Goal: Task Accomplishment & Management: Use online tool/utility

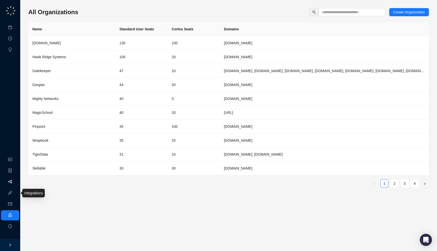
click at [15, 181] on link "Workflows" at bounding box center [23, 182] width 16 height 4
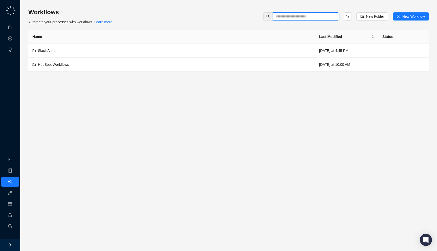
click at [290, 14] on input "text" at bounding box center [304, 17] width 56 height 6
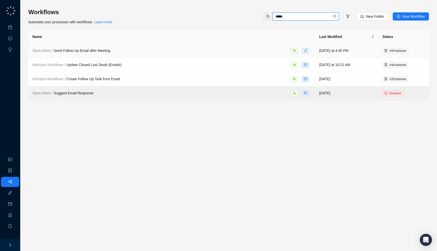
type input "*****"
click at [156, 55] on td "Slack Alerts / Send Follow Up Email after Meeting" at bounding box center [171, 51] width 287 height 14
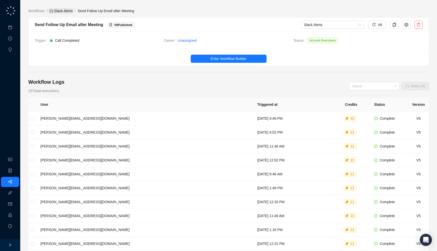
click at [55, 13] on link "Slack Alerts" at bounding box center [61, 11] width 25 height 6
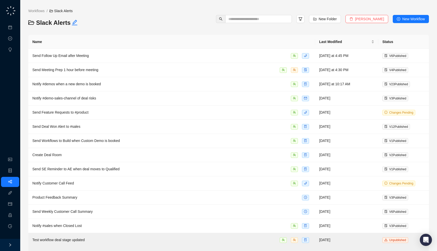
drag, startPoint x: 106, startPoint y: 27, endPoint x: 104, endPoint y: 32, distance: 5.8
click at [104, 32] on div "Workflows / Slack Alerts Slack Alerts New Folder Delete Folder New Workflow Nam…" at bounding box center [228, 141] width 400 height 267
click at [302, 15] on span at bounding box center [300, 19] width 8 height 8
click at [302, 18] on icon "filter" at bounding box center [301, 18] width 4 height 3
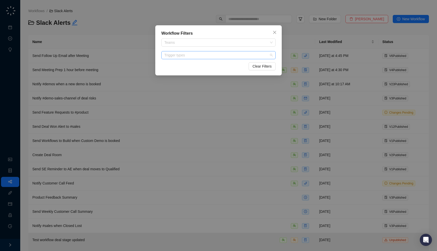
click at [218, 52] on div "Trigger types" at bounding box center [218, 55] width 114 height 8
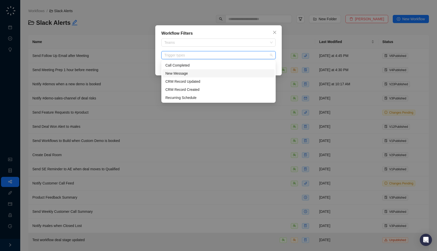
click at [209, 75] on div "New Message" at bounding box center [218, 74] width 106 height 6
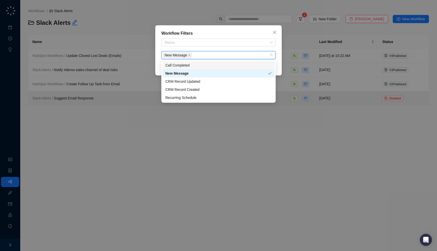
click at [212, 23] on div "Workflow Filters Teams New Message Clear Filters" at bounding box center [218, 125] width 437 height 251
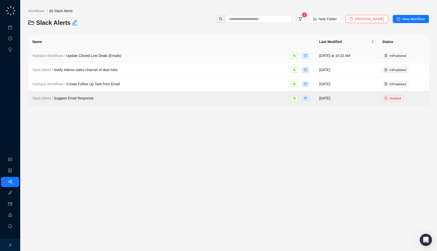
click at [109, 59] on td "HubSpot Workflows / Update Closed Lost Deals (Emails)" at bounding box center [171, 56] width 287 height 14
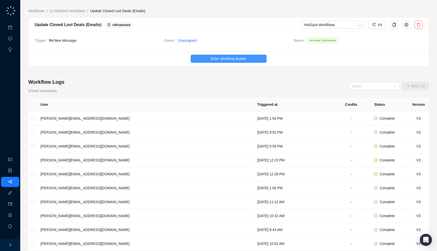
click at [234, 56] on span "Enter Workflow Builder" at bounding box center [229, 59] width 36 height 6
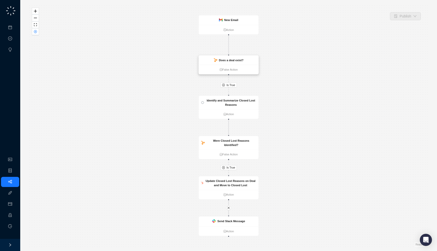
click at [229, 62] on div "Does a deal exist?" at bounding box center [231, 60] width 25 height 4
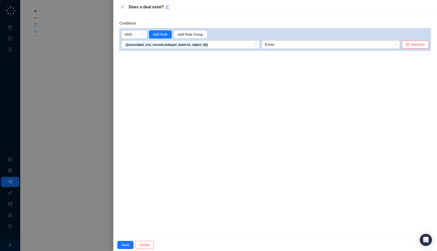
click at [62, 100] on div at bounding box center [218, 125] width 437 height 251
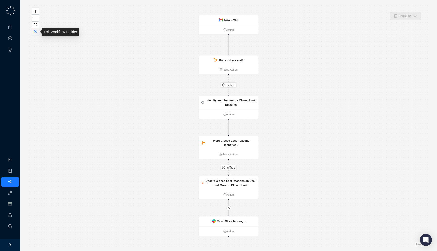
click at [35, 30] on icon "close-circle" at bounding box center [35, 31] width 3 height 3
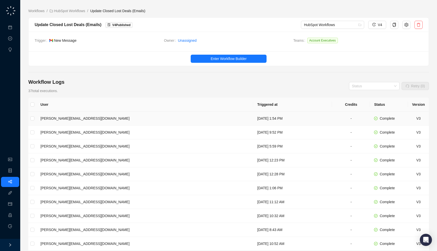
click at [253, 120] on td "[DATE] 1:54 PM" at bounding box center [292, 118] width 79 height 14
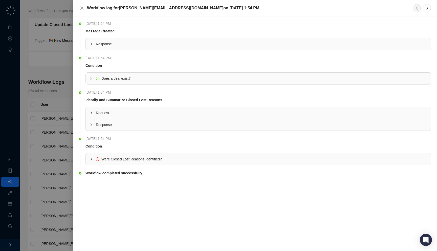
click at [200, 40] on div "Response" at bounding box center [258, 44] width 345 height 12
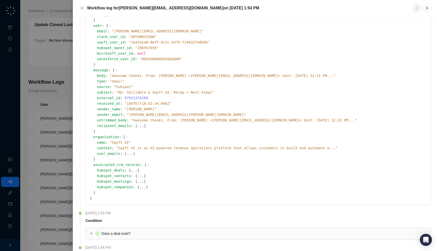
scroll to position [170, 0]
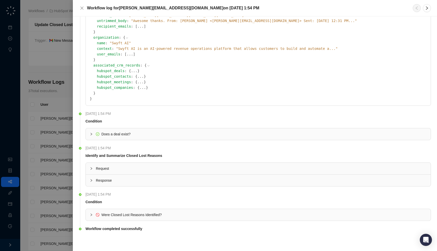
click at [131, 71] on button "..." at bounding box center [134, 71] width 6 height 6
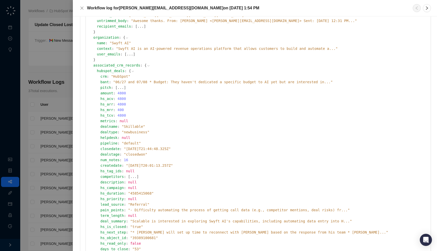
click at [131, 71] on icon at bounding box center [133, 72] width 4 height 4
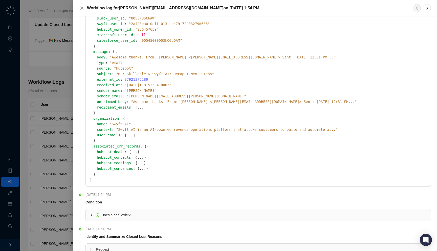
scroll to position [0, 0]
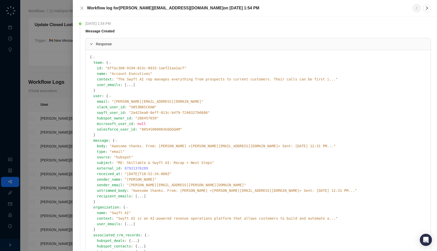
click at [99, 87] on div "team : { id : " bffac3b0-9194-013c-0933-1aef21aa1acf " name : " Account Executi…" at bounding box center [259, 76] width 333 height 33
click at [159, 31] on div "Message Created" at bounding box center [256, 31] width 345 height 6
click at [50, 142] on div at bounding box center [218, 125] width 437 height 251
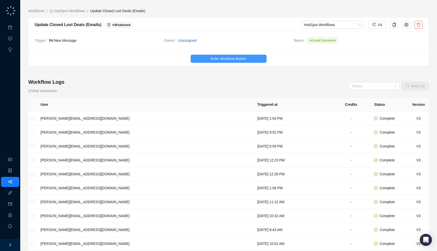
click at [232, 57] on span "Enter Workflow Builder" at bounding box center [229, 59] width 36 height 6
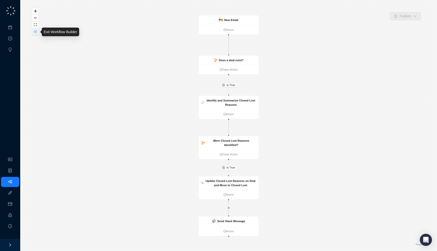
click at [36, 32] on icon "close-circle" at bounding box center [35, 31] width 3 height 3
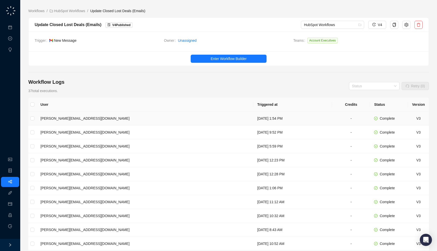
click at [253, 115] on td "[DATE] 1:54 PM" at bounding box center [292, 118] width 79 height 14
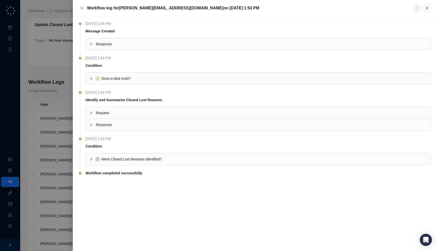
click at [42, 74] on div at bounding box center [218, 125] width 437 height 251
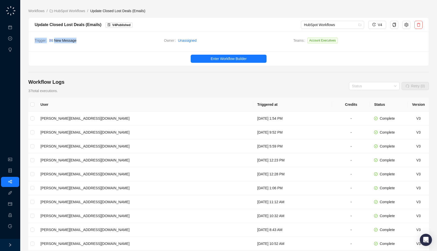
click at [100, 46] on div "Trigger New Message Owner Unassigned Teams Account Executives" at bounding box center [229, 42] width 400 height 20
click at [226, 40] on span "Unassigned" at bounding box center [233, 41] width 111 height 6
click at [253, 120] on td "[DATE] 1:54 PM" at bounding box center [292, 118] width 79 height 14
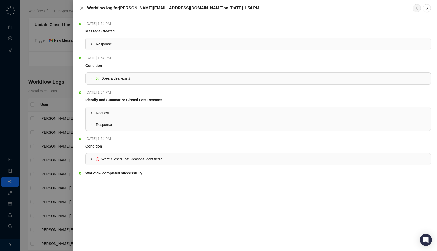
click at [167, 44] on span "Response" at bounding box center [261, 44] width 331 height 6
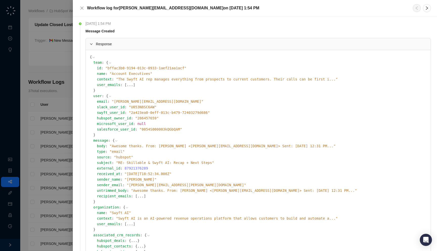
click at [55, 123] on div at bounding box center [218, 125] width 437 height 251
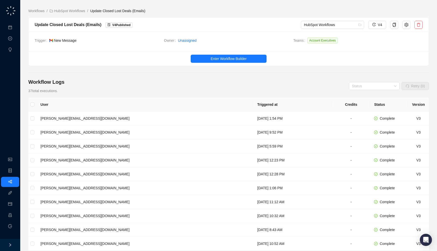
drag, startPoint x: 103, startPoint y: 39, endPoint x: 104, endPoint y: 41, distance: 2.6
click at [104, 41] on span "New Message" at bounding box center [104, 41] width 111 height 6
click at [209, 59] on button "Enter Workflow Builder" at bounding box center [229, 59] width 76 height 8
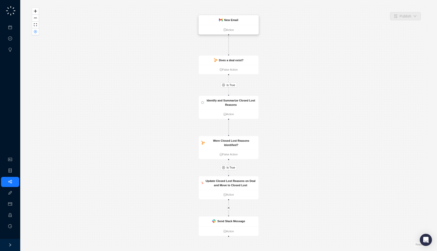
click at [222, 19] on div "New Email" at bounding box center [228, 20] width 19 height 4
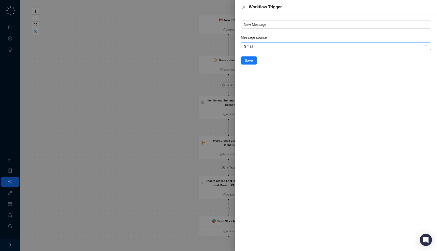
click at [261, 47] on span "Gmail" at bounding box center [336, 46] width 184 height 8
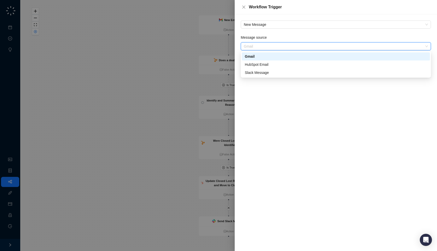
click at [261, 47] on span "Gmail" at bounding box center [336, 46] width 184 height 8
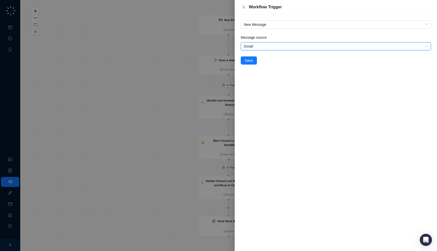
click at [189, 63] on div at bounding box center [218, 125] width 437 height 251
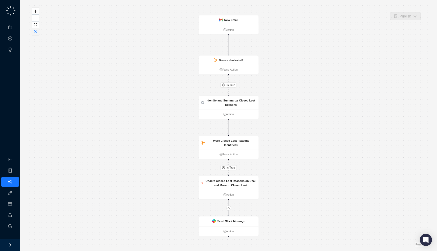
click at [36, 31] on icon "close-circle" at bounding box center [35, 31] width 1 height 1
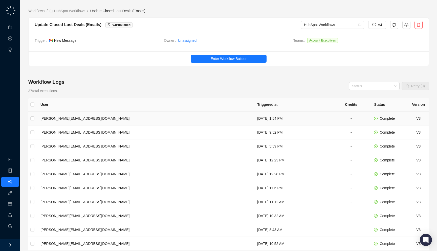
click at [253, 117] on td "[DATE] 1:54 PM" at bounding box center [292, 118] width 79 height 14
click at [213, 59] on span "Enter Workflow Builder" at bounding box center [229, 59] width 36 height 6
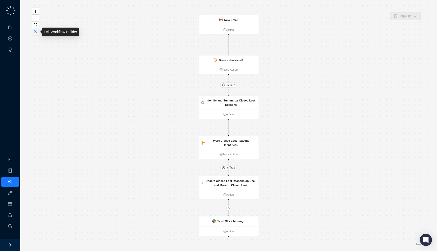
click at [35, 34] on button "button" at bounding box center [35, 31] width 7 height 7
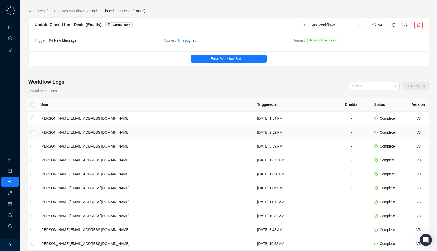
click at [253, 131] on td "[DATE] 9:52 PM" at bounding box center [292, 132] width 79 height 14
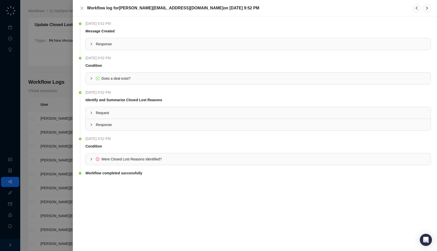
click at [170, 42] on span "Response" at bounding box center [261, 44] width 331 height 6
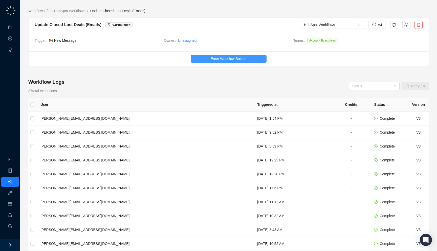
click at [254, 58] on button "Enter Workflow Builder" at bounding box center [229, 59] width 76 height 8
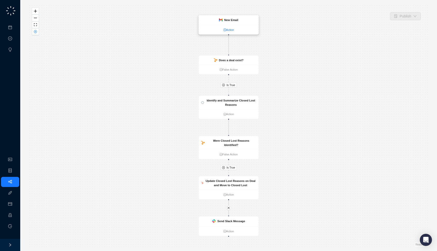
click at [229, 30] on link "Action" at bounding box center [229, 30] width 60 height 4
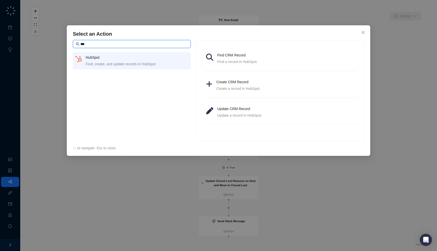
type input "****"
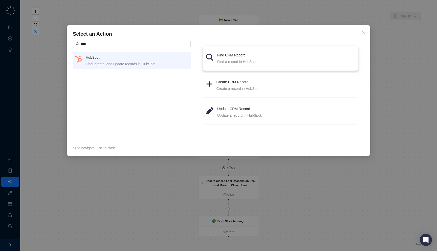
click at [259, 62] on div "Find a record in HubSpot." at bounding box center [286, 62] width 138 height 6
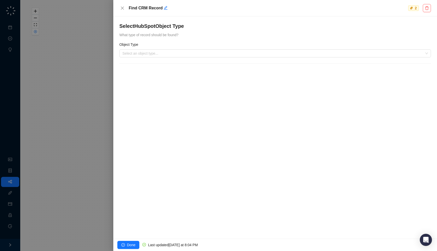
drag, startPoint x: 220, startPoint y: 41, endPoint x: 217, endPoint y: 37, distance: 5.3
click at [217, 37] on form "Select HubSpot Object Type What type of record should be found? Object Type Sel…" at bounding box center [274, 43] width 311 height 41
click at [204, 55] on input "search" at bounding box center [273, 54] width 302 height 8
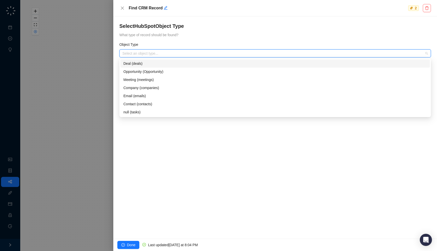
click at [216, 27] on h4 "Select HubSpot Object Type" at bounding box center [274, 26] width 311 height 7
click at [199, 52] on input "search" at bounding box center [273, 54] width 302 height 8
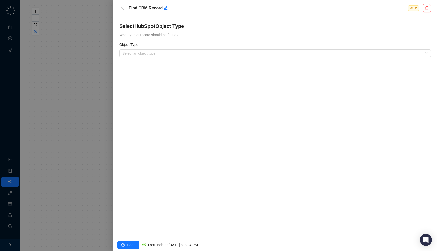
click at [199, 41] on form "Select HubSpot Object Type What type of record should be found? Object Type Sel…" at bounding box center [274, 43] width 311 height 41
click at [198, 36] on div "Select HubSpot Object Type What type of record should be found?" at bounding box center [274, 30] width 311 height 15
click at [236, 57] on input "search" at bounding box center [273, 54] width 302 height 8
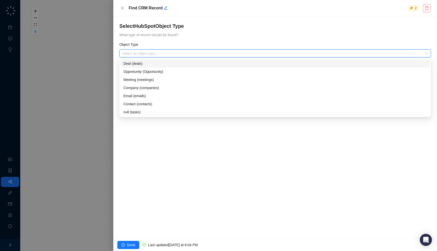
click at [183, 41] on form "Select HubSpot Object Type What type of record should be found? Object Type Sel…" at bounding box center [274, 43] width 311 height 41
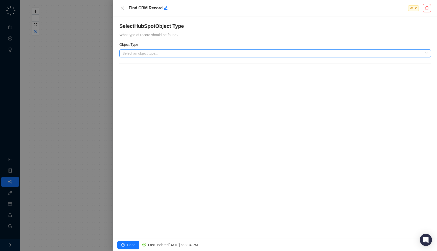
click at [139, 57] on input "search" at bounding box center [273, 54] width 302 height 8
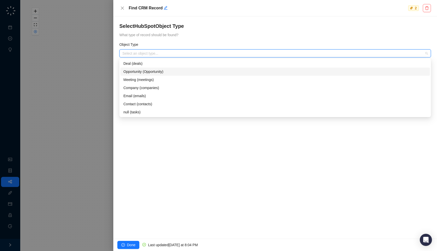
click at [92, 59] on div at bounding box center [218, 125] width 437 height 251
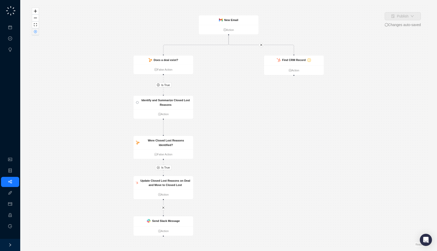
click at [35, 34] on button "button" at bounding box center [35, 31] width 7 height 7
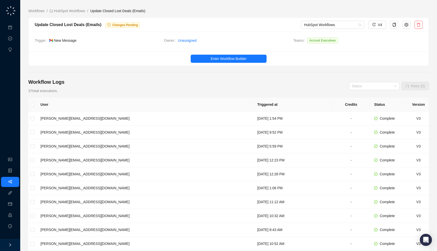
click at [72, 6] on div "Workflows / HubSpot Workflows / Update Closed Lost Deals (Emails) Update Closed…" at bounding box center [228, 154] width 400 height 301
click at [72, 9] on link "HubSpot Workflows" at bounding box center [68, 11] width 38 height 6
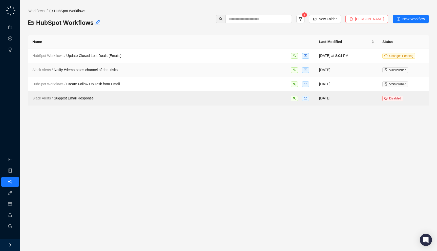
click at [104, 70] on span "Slack Alerts / Notify #demo-sales-channel of deal risks" at bounding box center [74, 70] width 85 height 4
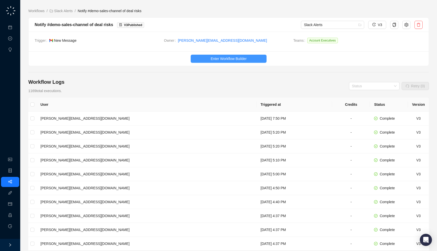
click at [228, 60] on span "Enter Workflow Builder" at bounding box center [229, 59] width 36 height 6
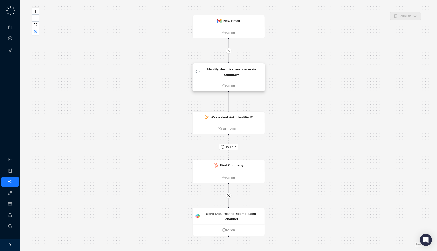
click at [224, 73] on strong "Identify deal risk, and generate summary" at bounding box center [231, 71] width 49 height 9
click at [237, 20] on strong "New Email" at bounding box center [231, 21] width 17 height 4
click at [33, 31] on button "button" at bounding box center [35, 31] width 7 height 7
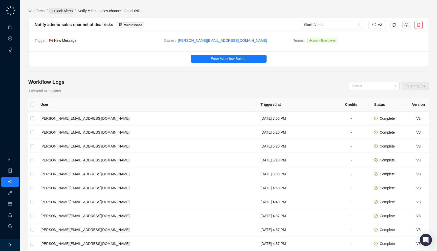
click at [63, 11] on link "Slack Alerts" at bounding box center [61, 11] width 25 height 6
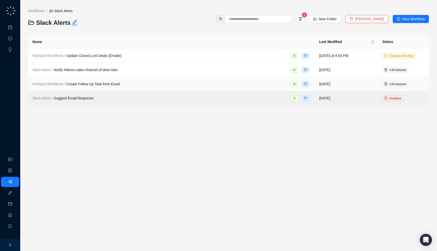
click at [78, 85] on span "HubSpot Workflows / Create Follow Up Task from Email" at bounding box center [75, 84] width 87 height 4
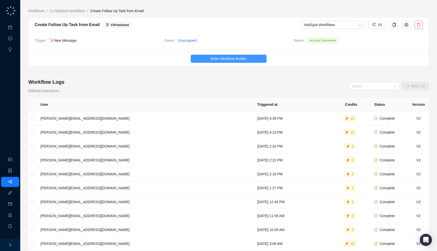
click at [225, 58] on span "Enter Workflow Builder" at bounding box center [229, 59] width 36 height 6
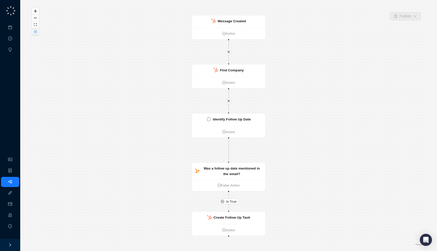
click at [33, 33] on button "button" at bounding box center [35, 31] width 7 height 7
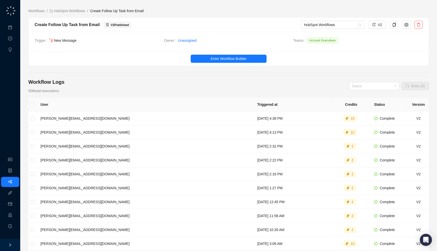
click at [60, 15] on main "Workflows / HubSpot Workflows / Create Follow Up Task from Email Create Follow …" at bounding box center [228, 156] width 400 height 297
click at [60, 11] on link "HubSpot Workflows" at bounding box center [68, 11] width 38 height 6
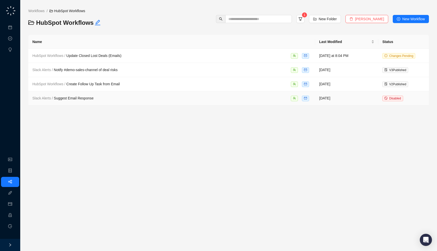
click at [91, 97] on span "Slack Alerts / Suggest Email Response" at bounding box center [62, 98] width 61 height 4
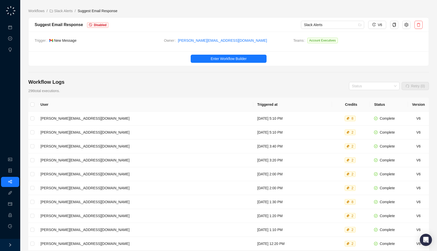
click at [89, 44] on td "Trigger New Message" at bounding box center [99, 42] width 129 height 8
click at [64, 10] on link "Slack Alerts" at bounding box center [61, 11] width 25 height 6
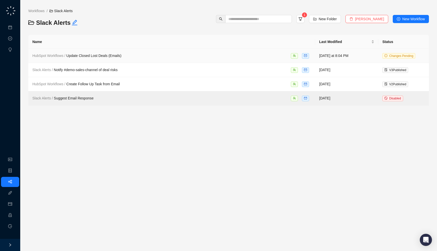
click at [224, 57] on div "HubSpot Workflows / Update Closed Lost Deals (Emails)" at bounding box center [171, 56] width 279 height 6
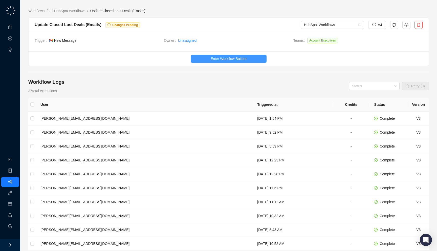
click at [229, 58] on span "Enter Workflow Builder" at bounding box center [229, 59] width 36 height 6
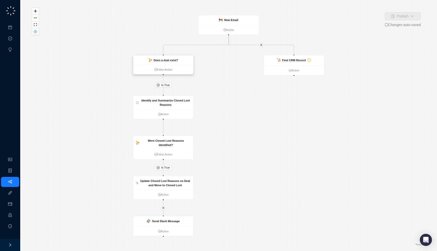
click at [161, 62] on div "Does a deal exist?" at bounding box center [165, 60] width 25 height 4
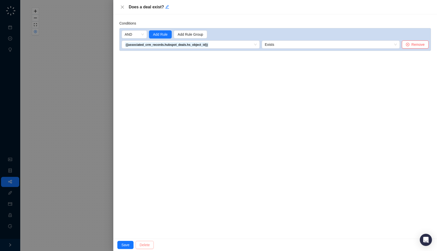
click at [149, 245] on span "Delete" at bounding box center [145, 245] width 10 height 6
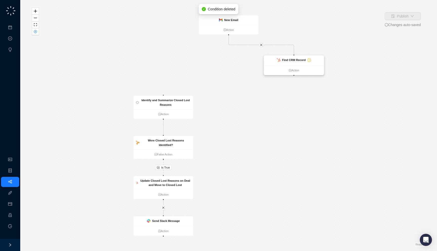
click at [295, 61] on strong "Find CRM Record" at bounding box center [294, 59] width 24 height 3
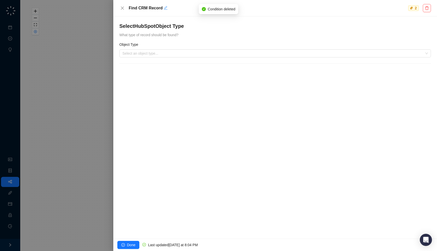
click at [165, 7] on icon "edit" at bounding box center [166, 8] width 4 height 4
type textarea "********"
type textarea "****"
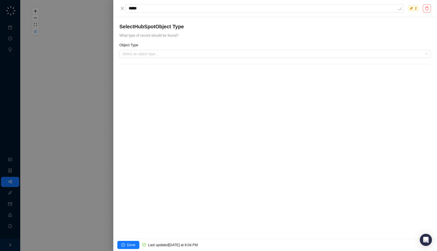
type textarea "******"
type textarea "*******"
type textarea "********"
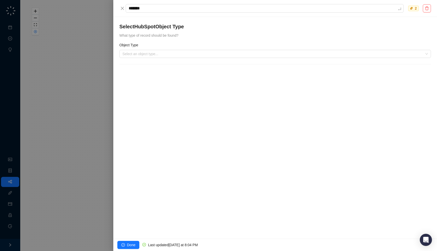
type textarea "********"
type textarea "*********"
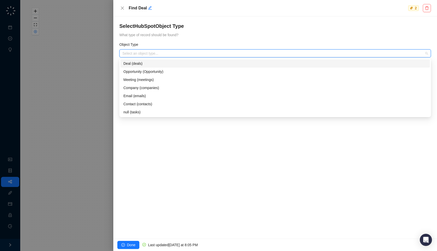
click at [154, 50] on input "search" at bounding box center [273, 54] width 302 height 8
click at [146, 65] on div "Deal (deals)" at bounding box center [274, 64] width 303 height 6
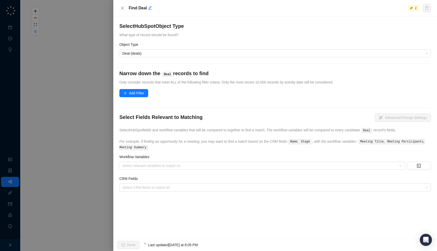
click at [140, 94] on span "Add Filter" at bounding box center [136, 93] width 15 height 6
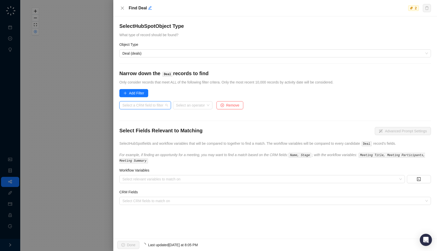
click at [145, 106] on input "search" at bounding box center [143, 105] width 42 height 8
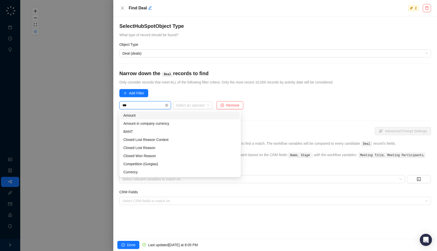
type input "****"
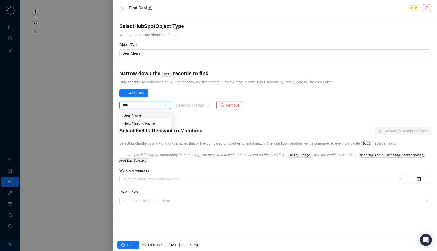
click at [143, 118] on div "Deal Name" at bounding box center [145, 116] width 45 height 6
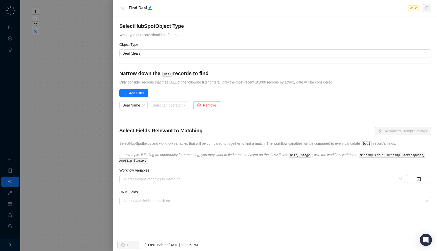
click at [188, 110] on div "Select an operator" at bounding box center [169, 107] width 39 height 12
click at [186, 108] on div "Select an operator" at bounding box center [169, 105] width 39 height 8
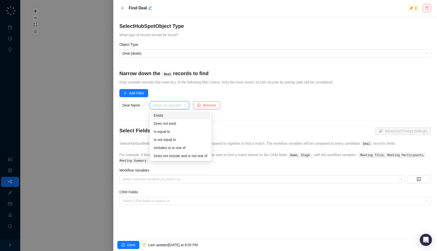
click at [178, 115] on div "Exists" at bounding box center [181, 116] width 54 height 6
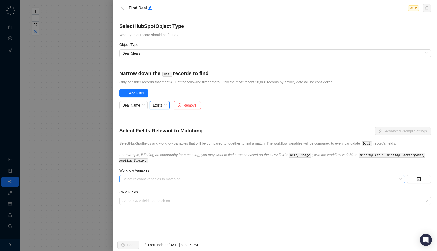
click at [170, 178] on div at bounding box center [259, 179] width 278 height 4
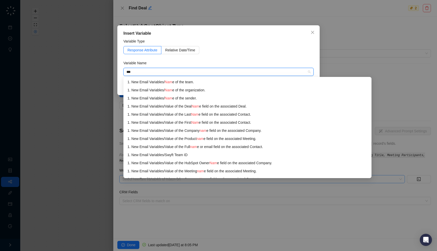
type input "****"
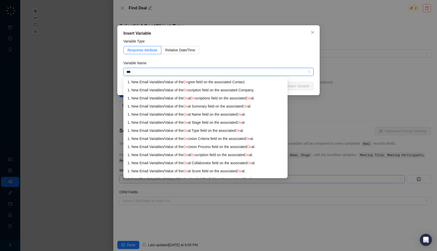
type input "****"
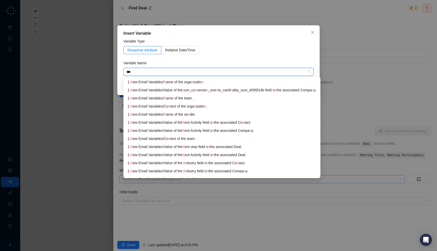
type input "****"
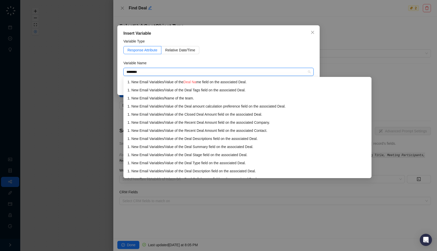
type input "*********"
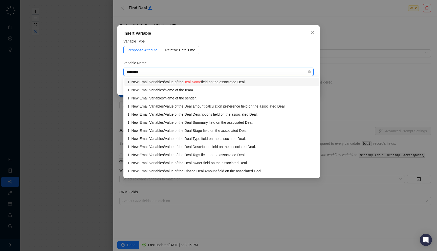
click at [213, 81] on div "1. New Email Variables / Value of the Deal Name field on the associated Deal." at bounding box center [221, 82] width 188 height 6
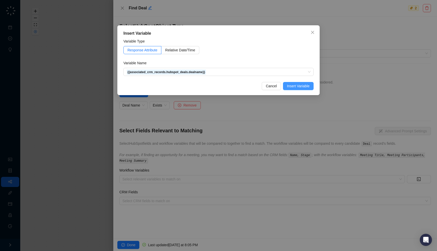
click at [287, 86] on span "Insert Variable" at bounding box center [298, 86] width 23 height 6
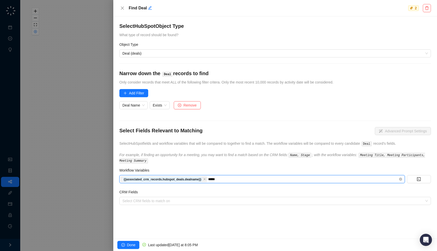
type input "******"
click at [211, 146] on div "Select Fields Relevant to Matching Advanced Prompt Settings Select HubSpot fiel…" at bounding box center [274, 145] width 311 height 36
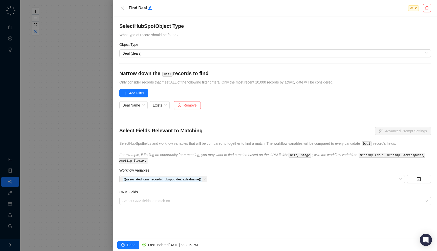
drag, startPoint x: 181, startPoint y: 161, endPoint x: 188, endPoint y: 162, distance: 7.6
click at [188, 162] on div "Select Fields Relevant to Matching Advanced Prompt Settings Select HubSpot fiel…" at bounding box center [274, 145] width 311 height 36
click at [178, 200] on div at bounding box center [272, 201] width 304 height 4
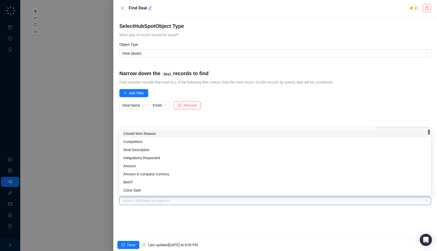
click at [179, 208] on div "Select HubSpot Object Type What type of record should be found? Object Type Dea…" at bounding box center [275, 127] width 324 height 222
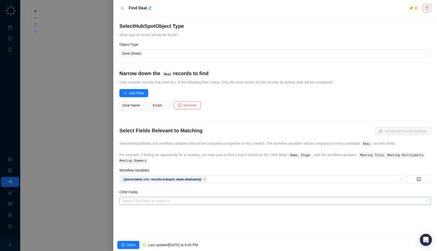
click at [179, 199] on div at bounding box center [272, 201] width 304 height 4
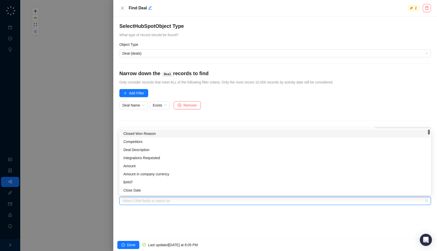
click at [179, 218] on div "Select HubSpot Object Type What type of record should be found? Object Type Dea…" at bounding box center [275, 127] width 324 height 222
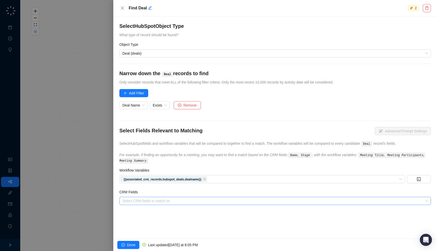
click at [179, 200] on div at bounding box center [272, 201] width 304 height 4
click at [183, 216] on div "Select HubSpot Object Type What type of record should be found? Object Type Dea…" at bounding box center [275, 127] width 324 height 222
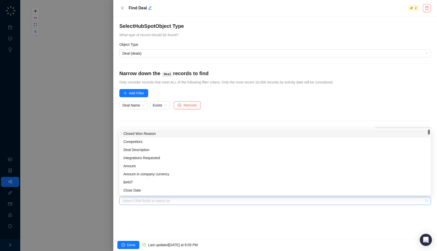
click at [182, 200] on div at bounding box center [272, 201] width 304 height 4
click at [183, 215] on div "Select HubSpot Object Type What type of record should be found? Object Type Dea…" at bounding box center [275, 127] width 324 height 222
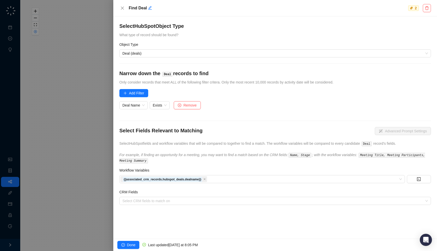
click at [99, 161] on div at bounding box center [218, 125] width 437 height 251
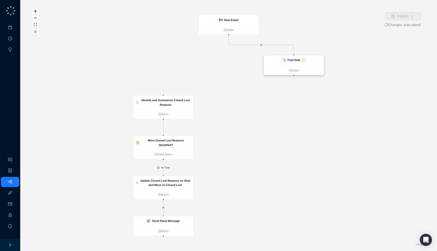
click at [297, 60] on strong "Find Deal" at bounding box center [293, 59] width 13 height 3
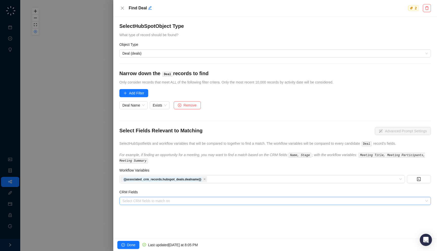
click at [182, 197] on div "Select CRM fields to match on" at bounding box center [274, 201] width 311 height 8
click at [218, 178] on div "{{associated_crm_records.hubspot_deals.dealname}}" at bounding box center [259, 178] width 278 height 7
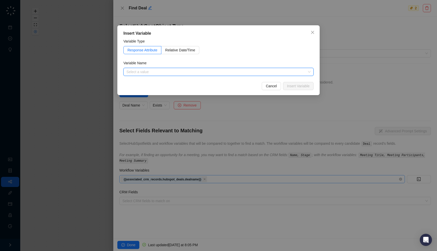
click at [218, 178] on div "Insert Variable Variable Type Response Attribute Relative Date/Time Variable Na…" at bounding box center [218, 125] width 437 height 251
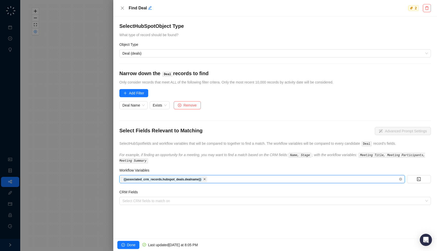
click at [206, 180] on icon "close" at bounding box center [204, 179] width 3 height 3
click at [266, 179] on div at bounding box center [259, 179] width 278 height 4
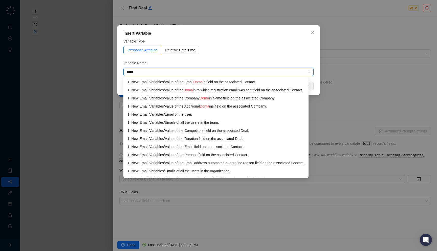
type input "******"
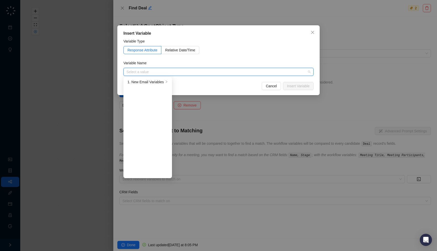
click at [184, 128] on div "Insert Variable Variable Type Response Attribute Relative Date/Time Variable Na…" at bounding box center [218, 125] width 437 height 251
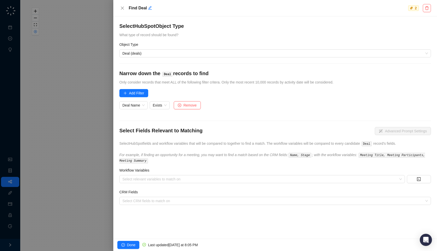
click at [109, 121] on div at bounding box center [218, 125] width 437 height 251
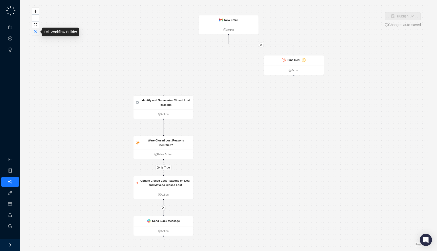
click at [36, 31] on icon "close-circle" at bounding box center [35, 31] width 3 height 3
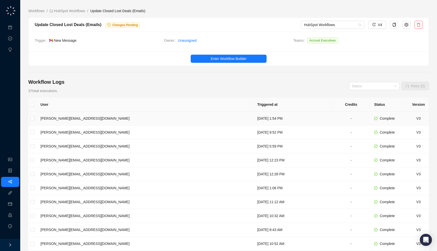
click at [253, 117] on td "[DATE] 1:54 PM" at bounding box center [292, 118] width 79 height 14
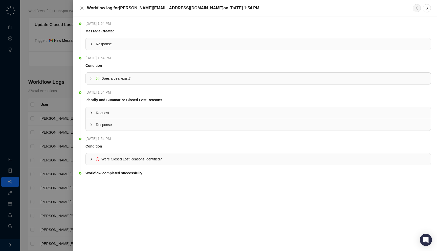
click at [46, 83] on div at bounding box center [218, 125] width 437 height 251
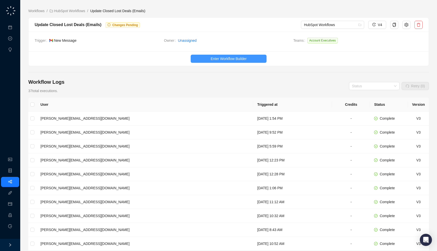
click at [224, 58] on span "Enter Workflow Builder" at bounding box center [229, 59] width 36 height 6
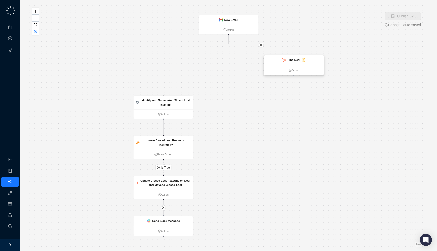
click at [280, 63] on div "Find Deal" at bounding box center [294, 60] width 60 height 10
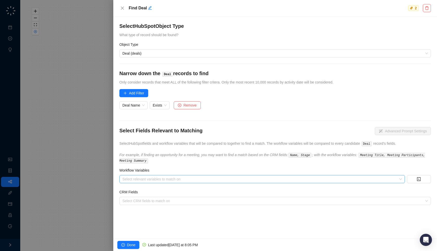
click at [178, 175] on div "Select relevant variables to match on" at bounding box center [261, 179] width 285 height 8
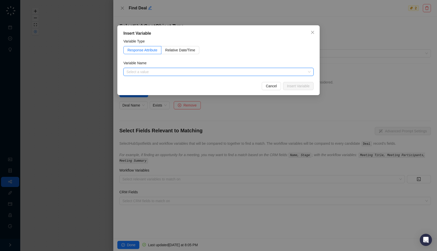
click at [74, 162] on div "Insert Variable Variable Type Response Attribute Relative Date/Time Variable Na…" at bounding box center [218, 125] width 437 height 251
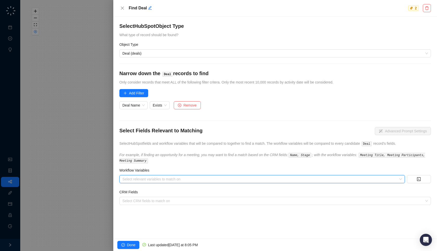
click at [145, 179] on div at bounding box center [259, 179] width 278 height 4
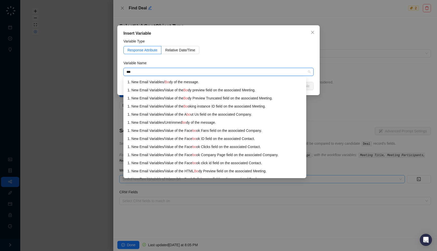
type input "****"
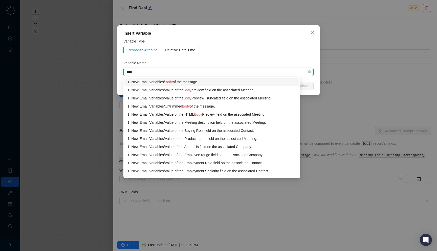
click at [200, 79] on li "1. New Email Variables / Body of the message." at bounding box center [211, 82] width 175 height 8
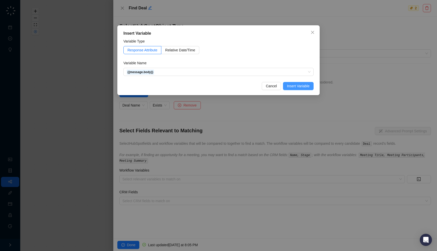
click at [301, 85] on span "Insert Variable" at bounding box center [298, 86] width 23 height 6
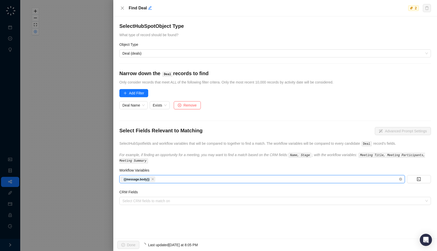
click at [197, 175] on div "{{message.body}}" at bounding box center [259, 178] width 278 height 7
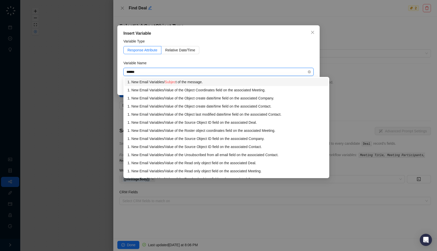
type input "*******"
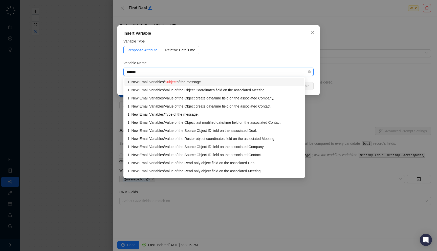
click at [192, 81] on div "1. New Email Variables / Subject of the message." at bounding box center [213, 82] width 173 height 6
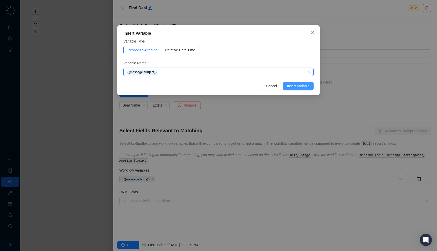
click at [291, 84] on span "Insert Variable" at bounding box center [298, 86] width 23 height 6
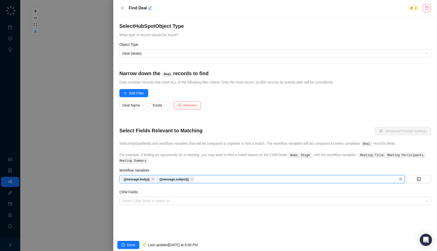
type input "*"
click at [68, 172] on div at bounding box center [218, 125] width 437 height 251
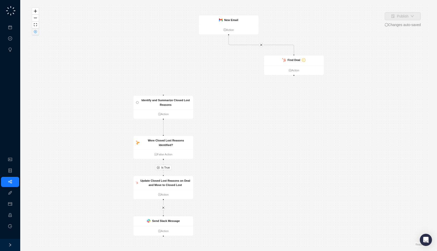
click at [36, 32] on icon "close-circle" at bounding box center [35, 31] width 3 height 3
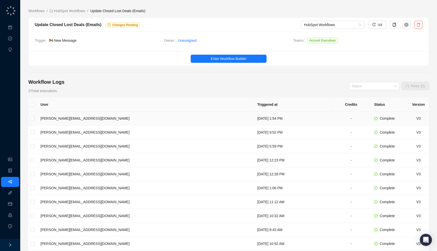
click at [146, 120] on td "[PERSON_NAME][EMAIL_ADDRESS][DOMAIN_NAME]" at bounding box center [144, 118] width 217 height 14
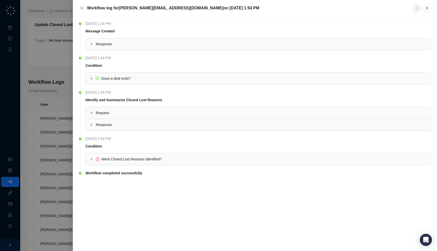
click at [140, 44] on span "Response" at bounding box center [261, 44] width 331 height 6
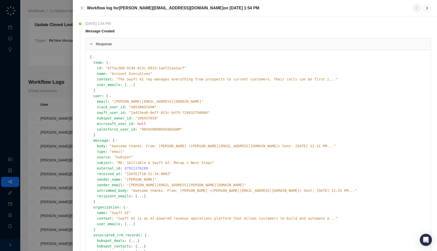
scroll to position [6, 0]
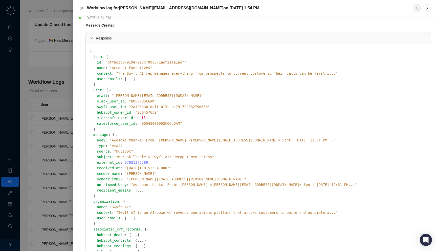
click at [100, 159] on div "subject : " RE: Skillable & Swyft AI: Recap + Next Steps "" at bounding box center [262, 157] width 330 height 6
click at [104, 159] on div "subject : " RE: Skillable & Swyft AI: Recap + Next Steps "" at bounding box center [262, 157] width 330 height 6
click at [54, 163] on div at bounding box center [218, 125] width 437 height 251
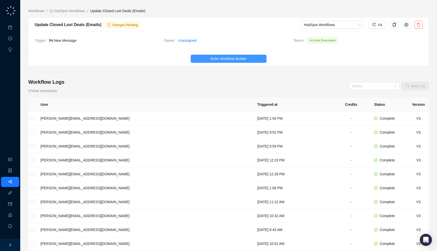
click at [241, 58] on span "Enter Workflow Builder" at bounding box center [229, 59] width 36 height 6
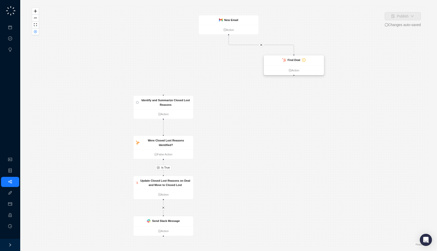
click at [291, 61] on strong "Find Deal" at bounding box center [293, 59] width 13 height 3
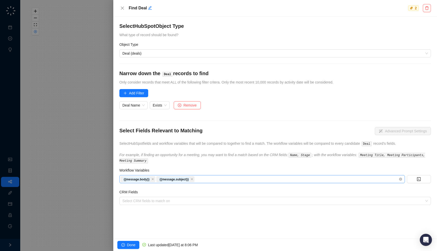
click at [204, 180] on div "{{message.body}} {{message.subject}}" at bounding box center [259, 178] width 278 height 7
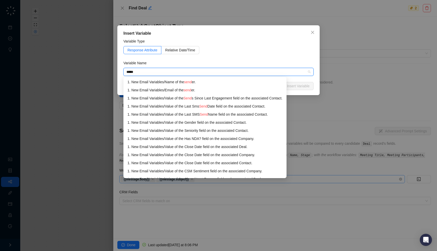
type input "******"
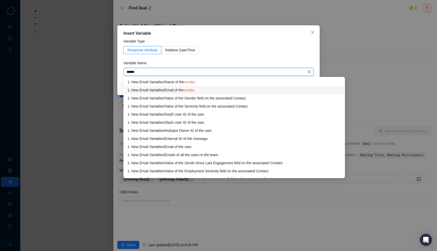
click at [212, 87] on div "1. New Email Variables / Email of the sender ." at bounding box center [233, 90] width 213 height 6
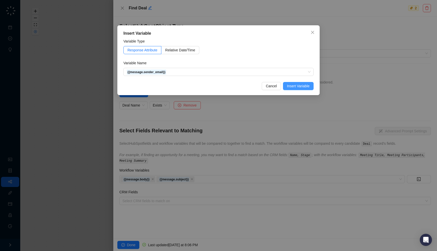
click at [295, 86] on span "Insert Variable" at bounding box center [298, 86] width 23 height 6
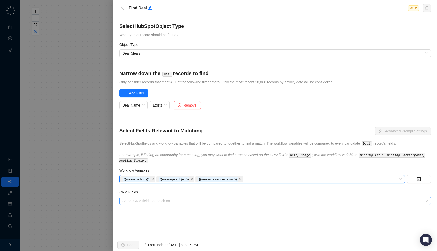
click at [173, 202] on div "Select CRM fields to match on" at bounding box center [274, 201] width 311 height 8
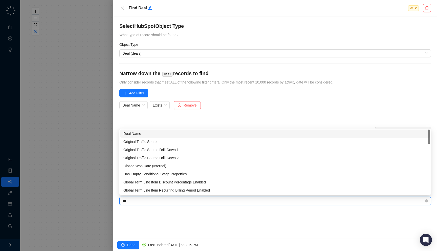
type input "****"
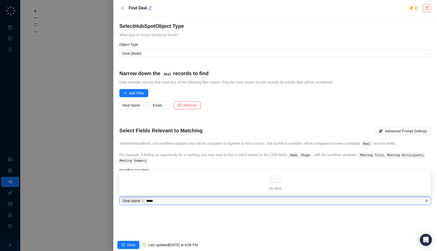
type input "******"
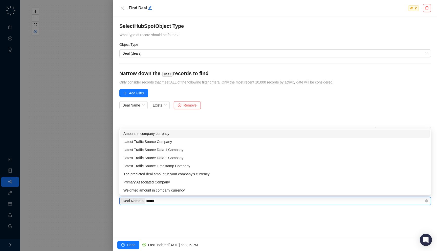
type input "*******"
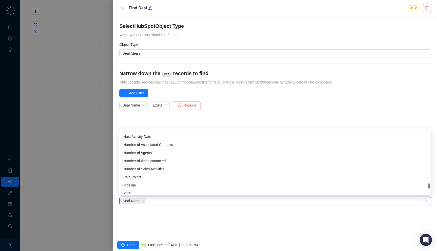
scroll to position [2131, 0]
click at [178, 227] on div "Select HubSpot Object Type What type of record should be found? Object Type Dea…" at bounding box center [275, 127] width 324 height 222
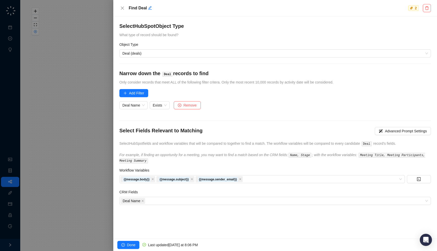
click at [68, 144] on div at bounding box center [218, 125] width 437 height 251
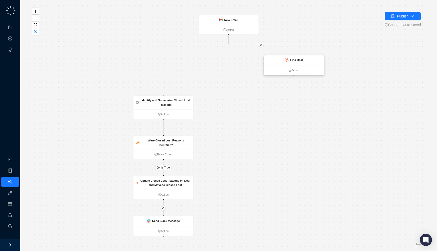
click at [298, 59] on strong "Find Deal" at bounding box center [296, 59] width 13 height 3
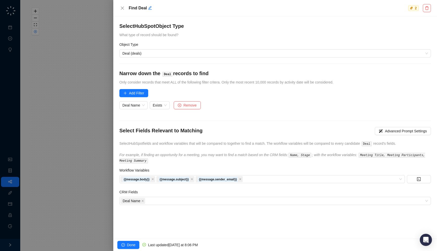
click at [28, 110] on div at bounding box center [218, 125] width 437 height 251
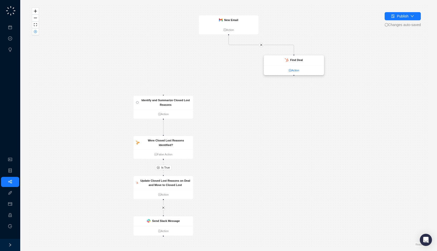
click at [296, 70] on link "Action" at bounding box center [294, 70] width 60 height 4
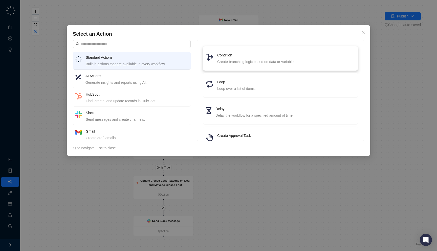
click at [263, 63] on div "Create branching logic based on data or variables." at bounding box center [286, 62] width 138 height 6
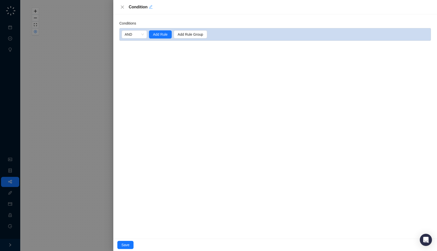
click at [149, 7] on icon "edit" at bounding box center [151, 7] width 4 height 4
type textarea "*********"
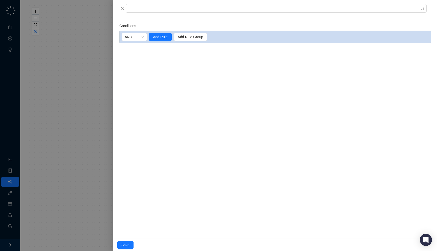
type textarea "*"
type textarea "**"
type textarea "***"
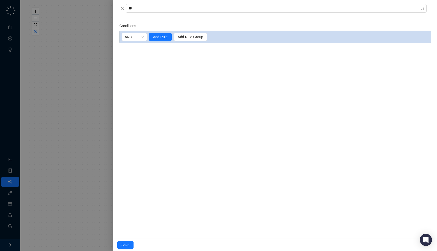
type textarea "***"
type textarea "****"
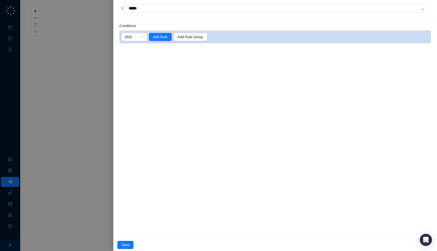
type textarea "******"
type textarea "*******"
type textarea "********"
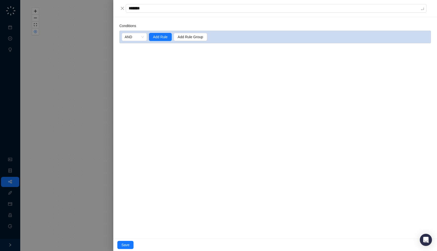
type textarea "********"
type textarea "*********"
type textarea "**********"
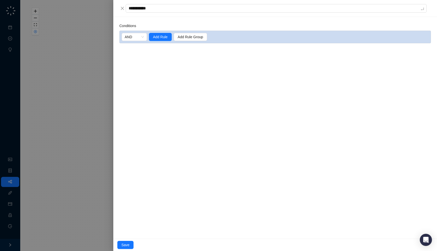
type textarea "**********"
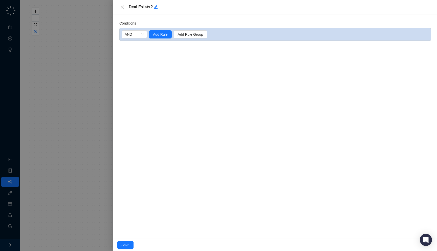
click at [161, 28] on div "AND Add Rule Add Rule Group" at bounding box center [274, 34] width 311 height 13
click at [161, 34] on span "Add Rule" at bounding box center [160, 35] width 15 height 6
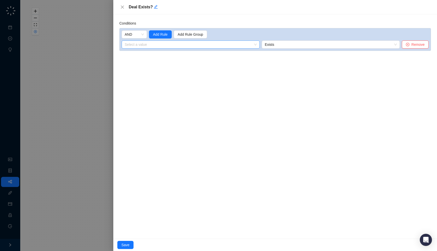
click at [167, 46] on input "search" at bounding box center [189, 45] width 129 height 8
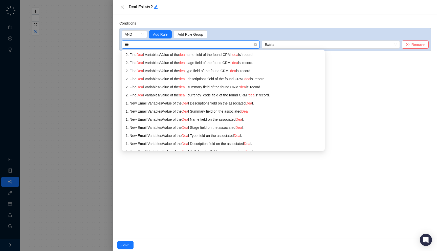
type input "****"
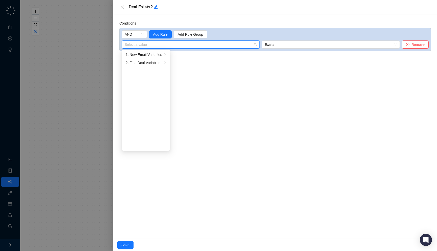
type input "*"
click at [165, 66] on li "2. Find Deal Variables" at bounding box center [146, 63] width 47 height 8
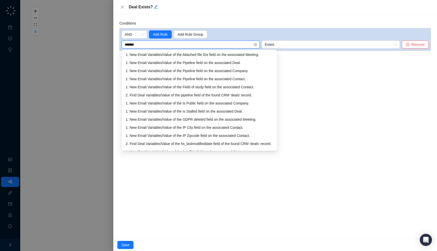
type input "********"
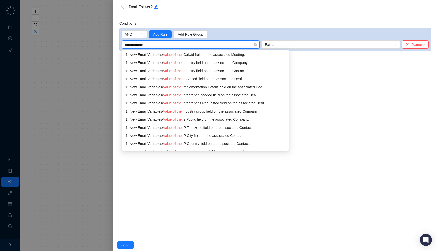
type input "**********"
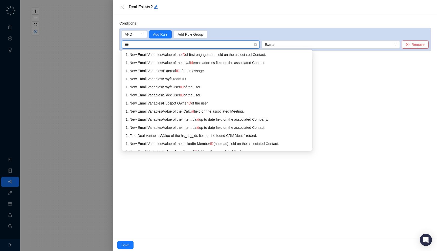
type input "****"
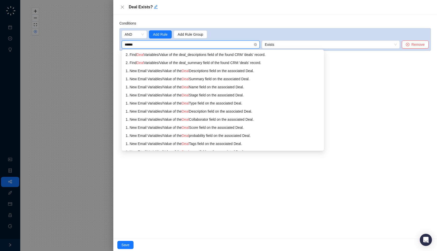
type input "*******"
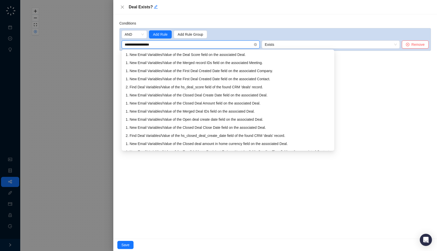
type input "**********"
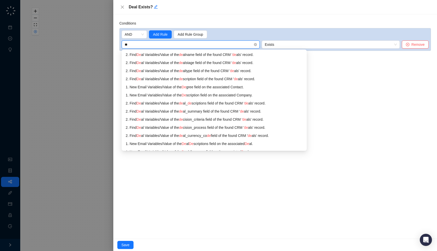
type input "*"
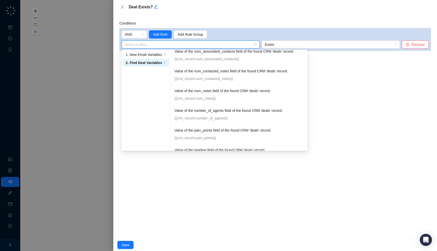
scroll to position [5627, 0]
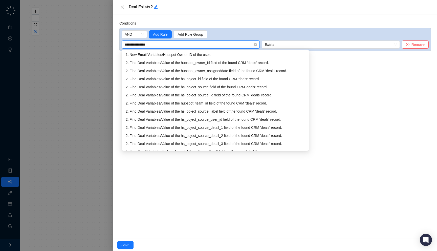
type input "**********"
type input "*********"
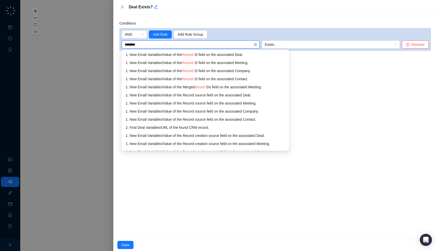
type input "*********"
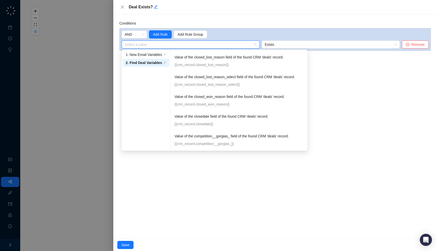
scroll to position [0, 0]
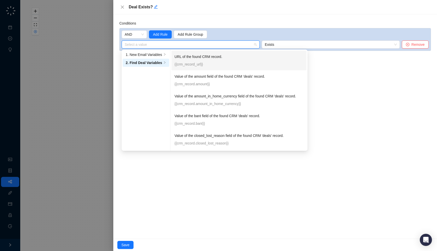
click at [229, 64] on p "{{crm_record_url}}" at bounding box center [238, 64] width 129 height 6
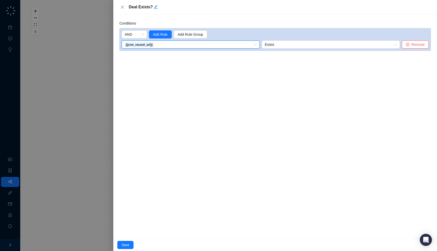
click at [244, 111] on div "Conditions AND Add Rule Add Rule Group 09d2c540-7010-013e-fc50-3a64cf6b1303__RC…" at bounding box center [275, 126] width 324 height 224
click at [128, 245] on span "Save" at bounding box center [125, 245] width 8 height 6
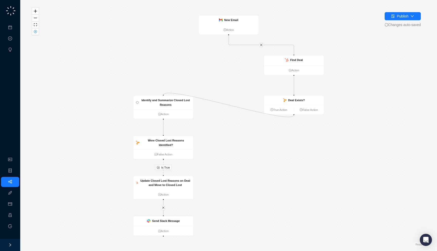
drag, startPoint x: 294, startPoint y: 115, endPoint x: 164, endPoint y: 94, distance: 131.3
click at [164, 94] on div "Is True Identify and Summarize Closed Lost Reasons Action Were Closed Lost Reas…" at bounding box center [228, 125] width 400 height 243
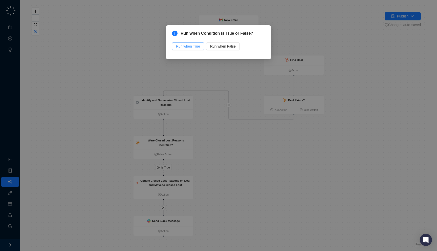
click at [198, 43] on button "Run when True" at bounding box center [188, 46] width 32 height 8
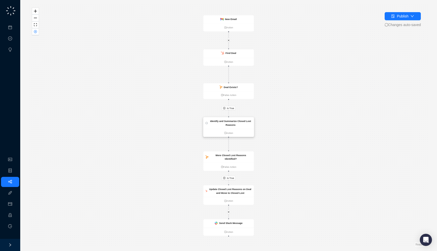
click at [232, 122] on strong "Identify and Summarize Closed Lost Reasons" at bounding box center [230, 123] width 41 height 7
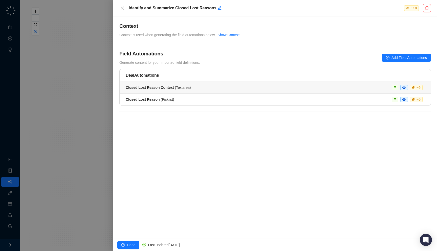
click at [226, 82] on li "Closed Lost Reason Context ( Textarea ) ~ 5" at bounding box center [275, 88] width 311 height 12
click at [211, 102] on div "Closed Lost Reason ( Picklist ) ~ 5" at bounding box center [275, 100] width 299 height 6
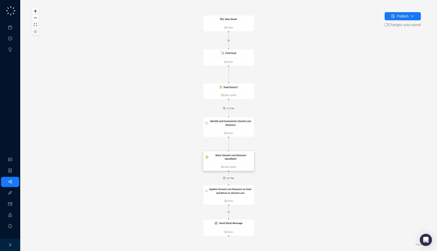
click at [228, 156] on strong "Were Closed Lost Reasons Identified?" at bounding box center [230, 157] width 31 height 7
click at [235, 191] on div "Update Closed Lost Reasons on Deal and Move to Closed Lost" at bounding box center [230, 191] width 43 height 8
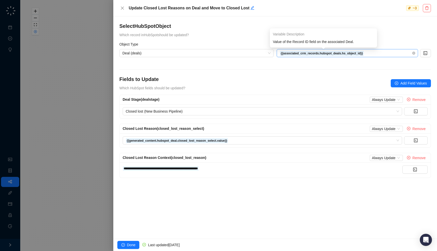
click at [375, 55] on span "{{associated_crm_records.hubspot_deals.hs_object_id}}" at bounding box center [347, 53] width 135 height 8
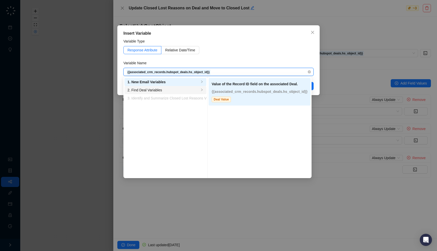
click at [192, 90] on div "2. Find Deal Variables" at bounding box center [163, 90] width 72 height 6
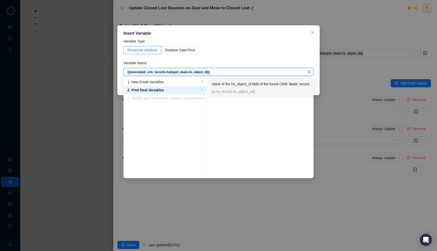
click at [265, 92] on p "{{crm_record.hs_object_id}}" at bounding box center [261, 92] width 99 height 6
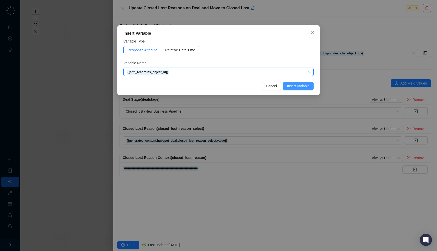
click at [307, 85] on span "Insert Variable" at bounding box center [298, 86] width 23 height 6
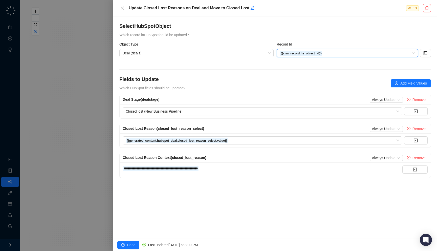
click at [85, 91] on div at bounding box center [218, 125] width 437 height 251
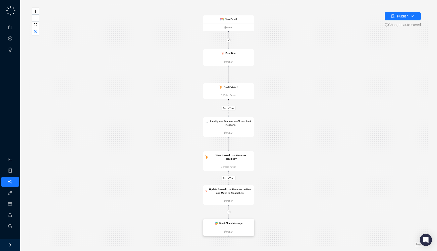
click at [227, 224] on strong "Send Slack Message" at bounding box center [231, 223] width 24 height 3
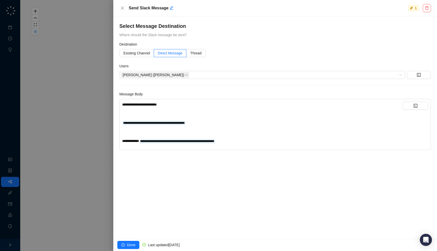
click at [211, 120] on div "**********" at bounding box center [262, 123] width 280 height 6
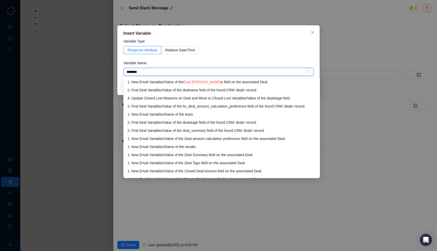
type input "*********"
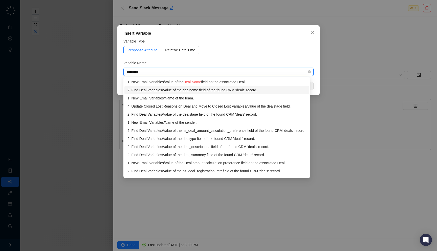
click at [213, 92] on div "2. Find Deal Variables / Value of the dealname field of the found CRM 'deals' r…" at bounding box center [216, 90] width 178 height 6
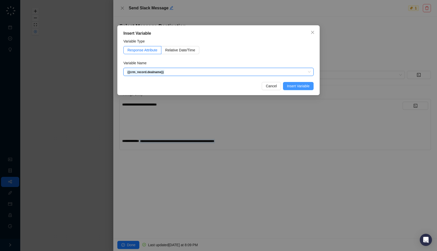
click at [302, 84] on span "Insert Variable" at bounding box center [298, 86] width 23 height 6
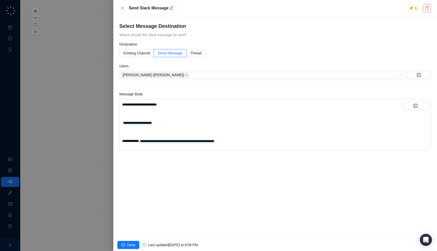
click at [76, 82] on div at bounding box center [218, 125] width 437 height 251
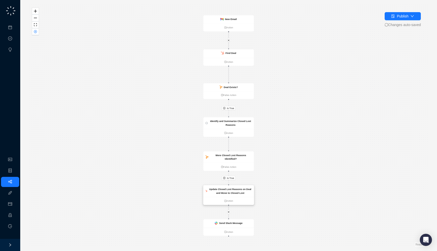
click at [223, 189] on strong "Update Closed Lost Reasons on Deal and Move to Closed Lost" at bounding box center [230, 191] width 42 height 7
click at [33, 32] on button "button" at bounding box center [35, 31] width 7 height 7
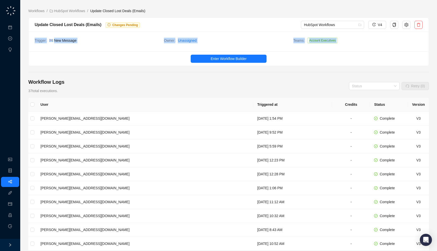
drag, startPoint x: 143, startPoint y: 50, endPoint x: 140, endPoint y: 55, distance: 5.4
click at [140, 55] on div "Update Closed Lost Deals (Emails) Changes Pending HubSpot Workflows V4 Trigger …" at bounding box center [228, 41] width 400 height 49
click at [146, 52] on ul "Enter Workflow Builder" at bounding box center [229, 58] width 400 height 14
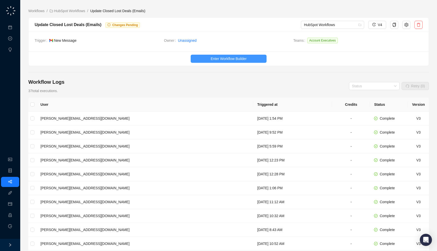
click at [246, 58] on span "Enter Workflow Builder" at bounding box center [229, 59] width 36 height 6
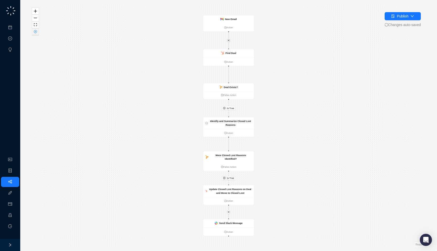
click at [32, 31] on button "button" at bounding box center [35, 31] width 7 height 7
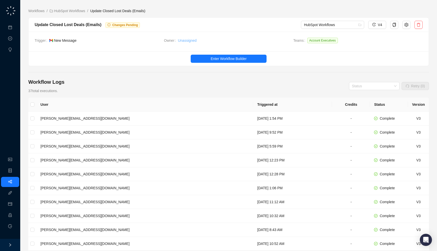
click at [184, 39] on link "Unassigned" at bounding box center [187, 41] width 19 height 6
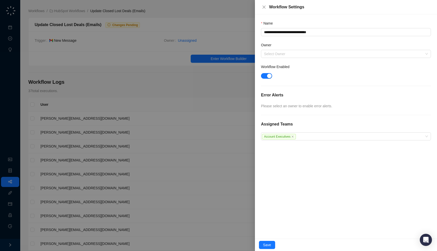
click at [212, 108] on div at bounding box center [218, 125] width 437 height 251
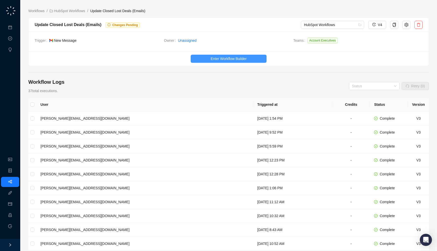
click at [223, 57] on span "Enter Workflow Builder" at bounding box center [229, 59] width 36 height 6
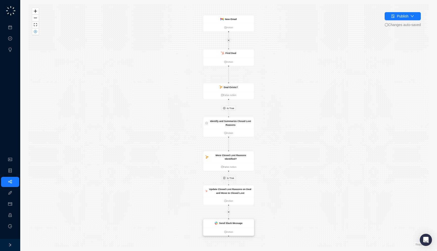
click at [236, 223] on strong "Send Slack Message" at bounding box center [231, 223] width 24 height 3
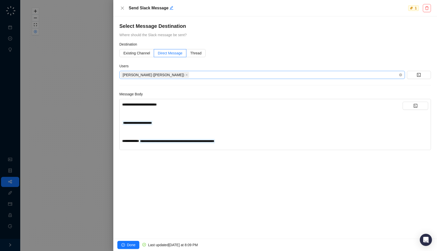
click at [198, 75] on div "Jake (jake)" at bounding box center [259, 74] width 278 height 7
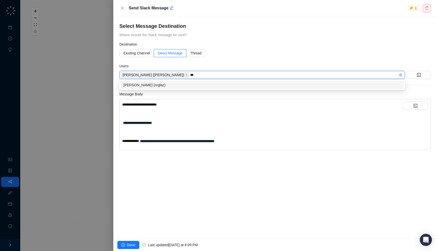
type input "****"
click at [183, 87] on div "Neil (nrglaz)" at bounding box center [261, 85] width 277 height 6
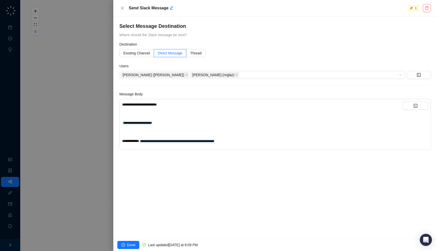
click at [62, 138] on div at bounding box center [218, 125] width 437 height 251
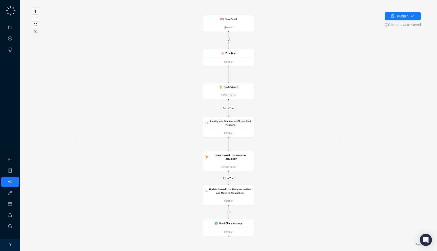
click at [35, 30] on icon "close-circle" at bounding box center [35, 31] width 3 height 3
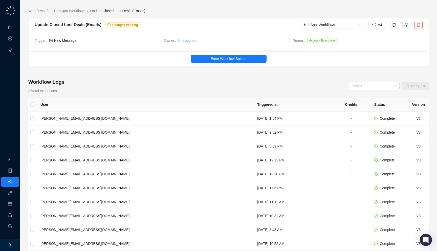
click at [191, 42] on link "Unassigned" at bounding box center [187, 41] width 19 height 6
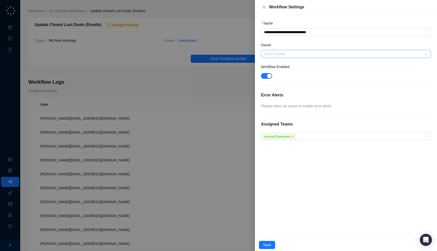
click at [292, 51] on input "Owner" at bounding box center [344, 54] width 161 height 8
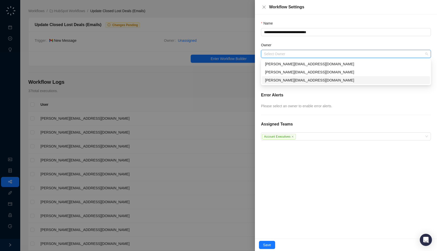
click at [287, 84] on div "neil@swyftai.com" at bounding box center [346, 80] width 168 height 8
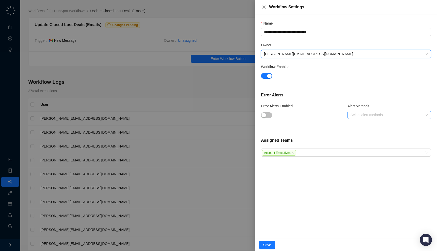
click at [360, 114] on div at bounding box center [386, 115] width 76 height 4
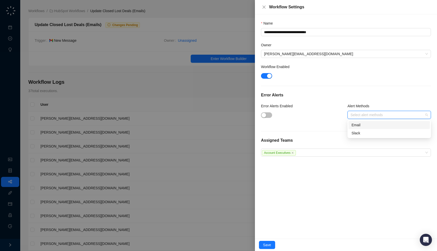
click at [361, 126] on div "Email" at bounding box center [388, 125] width 75 height 6
click at [270, 115] on span "button" at bounding box center [266, 115] width 11 height 6
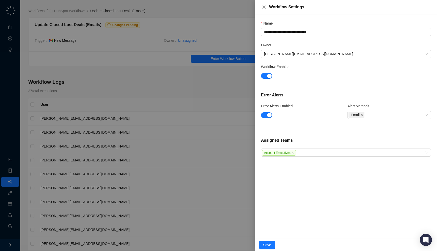
click at [320, 97] on h5 "Error Alerts" at bounding box center [346, 95] width 170 height 6
click at [271, 244] on button "Save" at bounding box center [267, 245] width 16 height 8
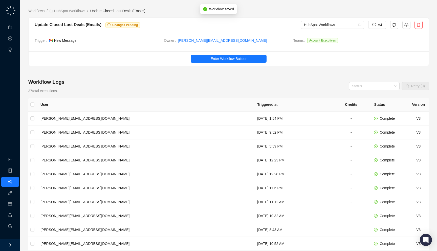
click at [252, 53] on ul "Enter Workflow Builder" at bounding box center [229, 58] width 400 height 14
click at [252, 60] on button "Enter Workflow Builder" at bounding box center [229, 59] width 76 height 8
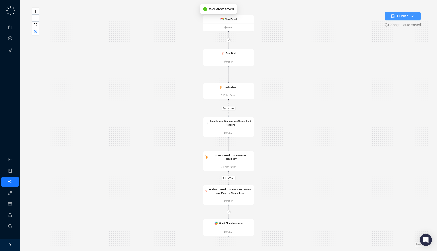
click at [399, 16] on div "Publish" at bounding box center [403, 16] width 12 height 6
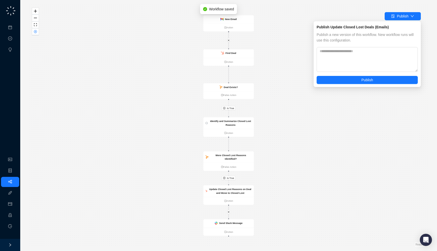
click at [374, 84] on div "Publish Update Closed Lost Deals (Emails) Publish a new version of this workflo…" at bounding box center [366, 54] width 107 height 66
click at [374, 83] on button "Publish" at bounding box center [367, 80] width 101 height 8
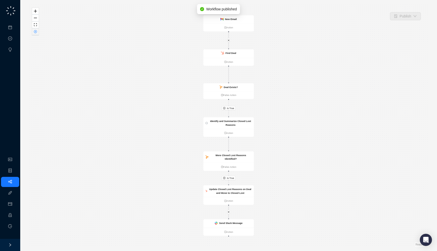
click at [36, 32] on icon "close-circle" at bounding box center [35, 31] width 3 height 3
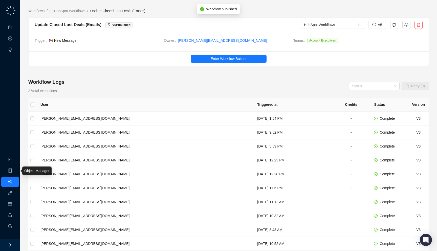
click at [15, 180] on link "Workflows" at bounding box center [23, 182] width 16 height 4
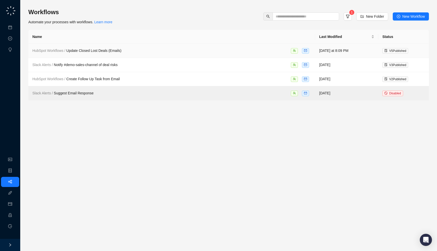
click at [288, 54] on td "HubSpot Workflows / Update Closed Lost Deals (Emails)" at bounding box center [171, 51] width 287 height 14
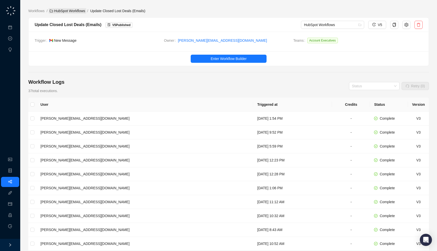
click at [81, 12] on link "HubSpot Workflows" at bounding box center [68, 11] width 38 height 6
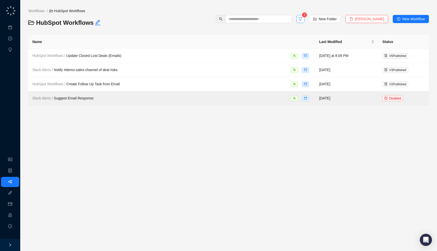
click at [303, 20] on button "button" at bounding box center [300, 19] width 8 height 8
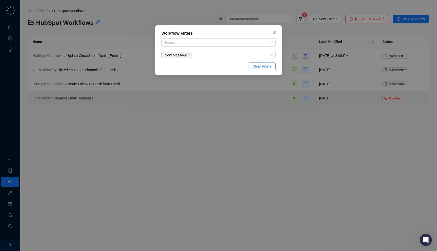
click at [259, 63] on span "Clear Filters" at bounding box center [262, 66] width 19 height 6
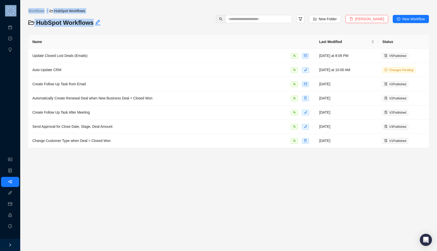
drag, startPoint x: 120, startPoint y: 27, endPoint x: 9, endPoint y: 16, distance: 111.5
click at [9, 16] on div "Meetings & Calls Approval Tasks Insights Organization Object Manager Workflows …" at bounding box center [218, 125] width 437 height 251
click at [66, 31] on div "Workflows / HubSpot Workflows HubSpot Workflows New Folder Delete Folder New Wo…" at bounding box center [228, 78] width 400 height 140
drag, startPoint x: 44, startPoint y: 31, endPoint x: 41, endPoint y: 31, distance: 2.5
click at [41, 31] on div "Workflows / HubSpot Workflows HubSpot Workflows New Folder Delete Folder New Wo…" at bounding box center [228, 78] width 400 height 140
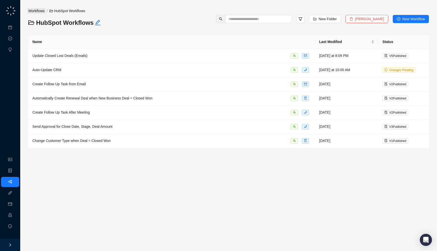
click at [35, 8] on link "Workflows" at bounding box center [36, 11] width 18 height 6
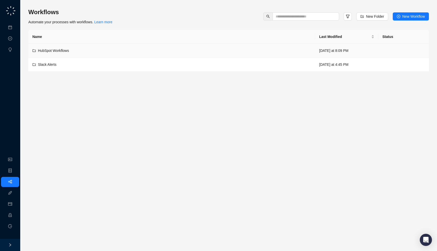
click at [80, 55] on td "HubSpot Workflows" at bounding box center [171, 51] width 287 height 14
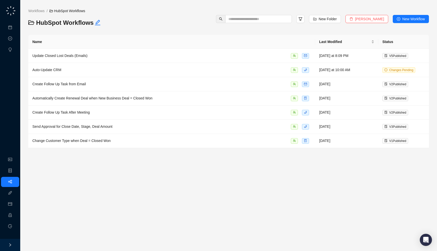
drag, startPoint x: 115, startPoint y: 26, endPoint x: 115, endPoint y: 23, distance: 3.5
click at [115, 23] on h3 "HubSpot Workflows" at bounding box center [95, 23] width 134 height 8
click at [131, 27] on div "HubSpot Workflows" at bounding box center [95, 24] width 138 height 11
click at [15, 206] on link "Usage & Billing" at bounding box center [27, 204] width 24 height 4
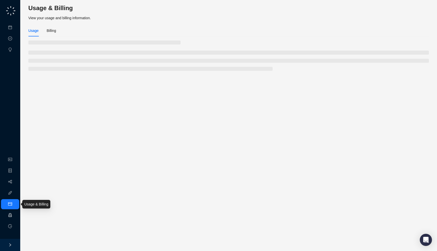
click at [15, 213] on link "Employee" at bounding box center [23, 215] width 16 height 4
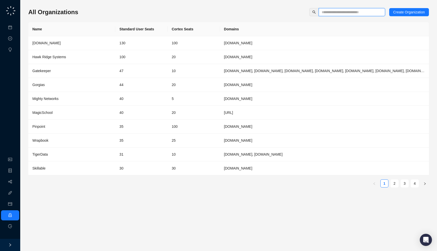
click at [345, 11] on input "text" at bounding box center [350, 12] width 56 height 6
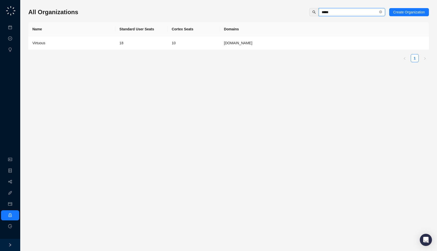
type input "*****"
click at [130, 50] on div "Name Standard User Seats Cortex Seats Domains Virtuous 18 10 virtuous.org 1" at bounding box center [228, 42] width 400 height 40
click at [130, 49] on td "18" at bounding box center [141, 43] width 52 height 14
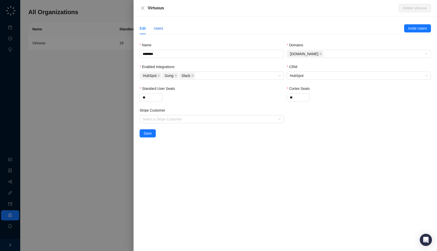
click at [162, 28] on div "Users" at bounding box center [158, 29] width 9 height 6
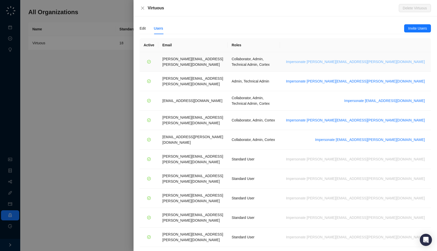
click at [389, 59] on span "Impersonate emily.beck@virtuous.org" at bounding box center [355, 62] width 139 height 6
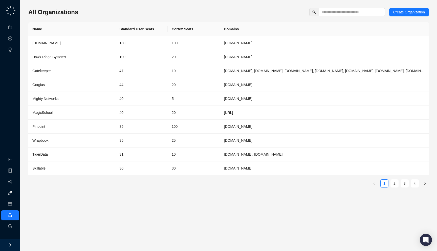
click at [15, 191] on link "Integrations" at bounding box center [24, 193] width 18 height 4
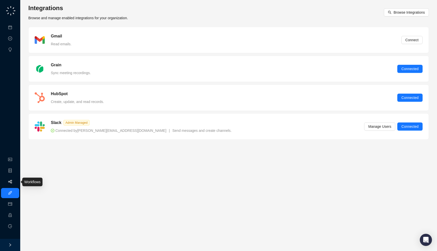
click at [15, 181] on link "Workflows" at bounding box center [23, 182] width 16 height 4
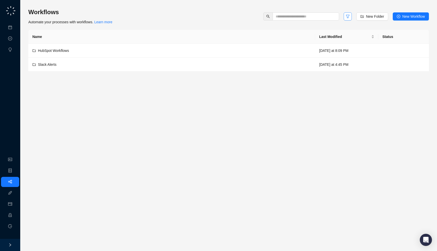
click at [344, 16] on button "button" at bounding box center [348, 16] width 8 height 8
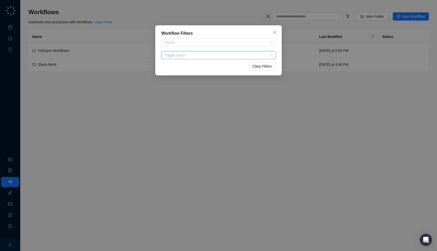
click at [213, 55] on div at bounding box center [215, 55] width 107 height 4
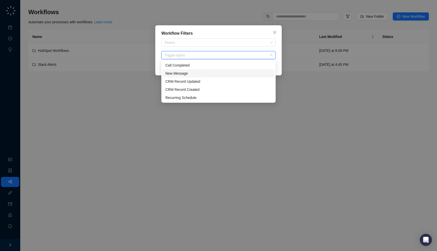
click at [184, 73] on div "New Message" at bounding box center [218, 74] width 106 height 6
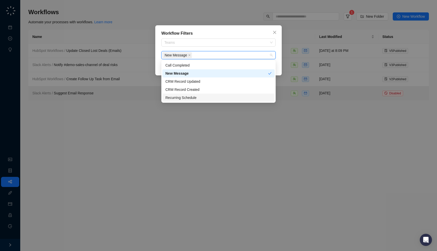
click at [114, 139] on div "Workflow Filters Teams New Message Clear Filters" at bounding box center [218, 125] width 437 height 251
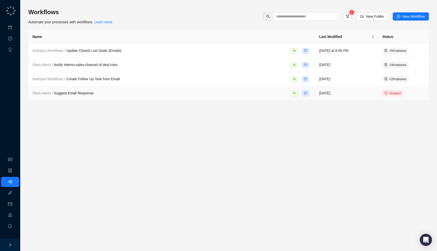
click at [115, 96] on td "Slack Alerts / Suggest Email Response" at bounding box center [171, 93] width 287 height 14
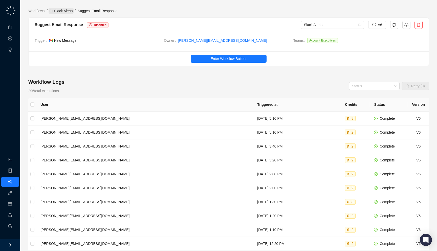
click at [60, 9] on link "Slack Alerts" at bounding box center [61, 11] width 25 height 6
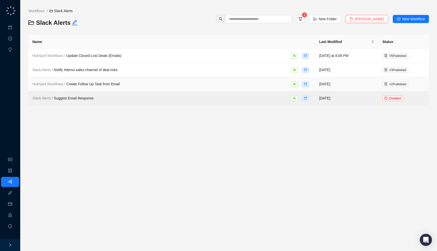
click at [138, 84] on div "HubSpot Workflows / Create Follow Up Task from Email" at bounding box center [171, 84] width 279 height 6
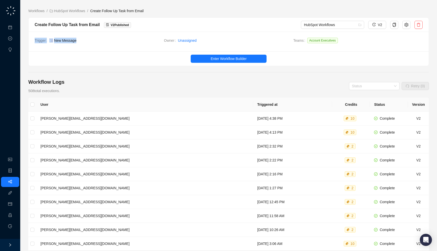
drag, startPoint x: 86, startPoint y: 44, endPoint x: 91, endPoint y: 48, distance: 5.6
click at [91, 48] on div "Trigger New Message Owner Unassigned Teams Account Executives" at bounding box center [229, 42] width 400 height 20
click at [72, 65] on ul "Enter Workflow Builder" at bounding box center [229, 58] width 400 height 14
click at [68, 10] on link "HubSpot Workflows" at bounding box center [68, 11] width 38 height 6
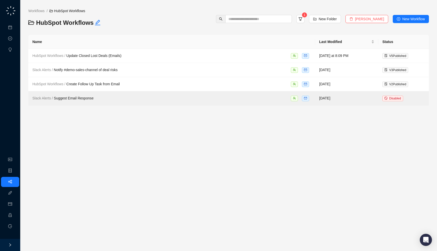
drag, startPoint x: 103, startPoint y: 25, endPoint x: 105, endPoint y: 28, distance: 4.1
click at [105, 28] on div "HubSpot Workflows" at bounding box center [95, 24] width 138 height 11
click at [116, 82] on span "HubSpot Workflows / Create Follow Up Task from Email" at bounding box center [75, 84] width 87 height 4
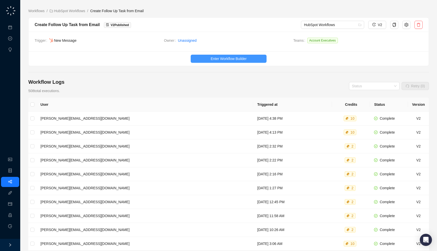
click at [230, 55] on button "Enter Workflow Builder" at bounding box center [229, 59] width 76 height 8
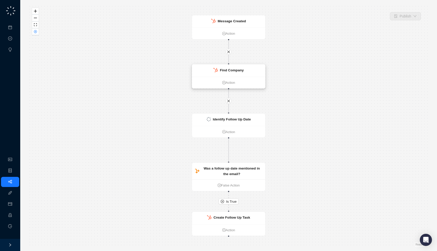
click at [223, 70] on strong "Find Company" at bounding box center [232, 70] width 24 height 4
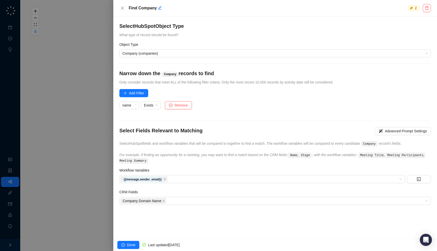
click at [76, 77] on div at bounding box center [218, 125] width 437 height 251
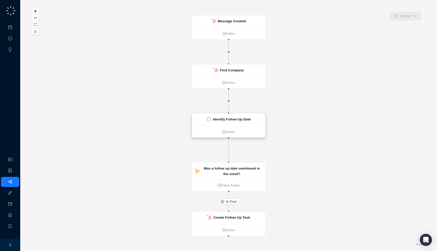
click at [233, 123] on div "Identify Follow Up Date" at bounding box center [228, 120] width 73 height 12
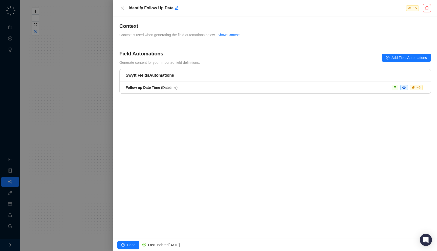
click at [90, 97] on div at bounding box center [218, 125] width 437 height 251
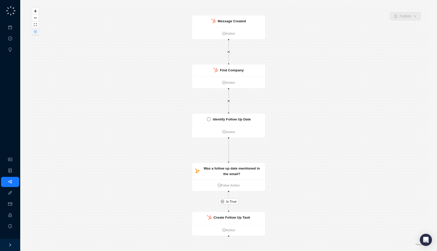
click at [37, 29] on button "button" at bounding box center [35, 31] width 7 height 7
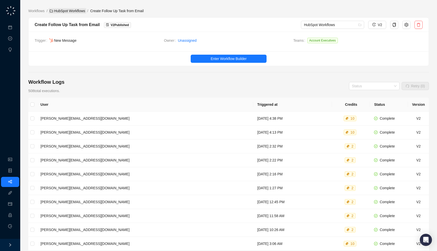
click at [65, 11] on link "HubSpot Workflows" at bounding box center [68, 11] width 38 height 6
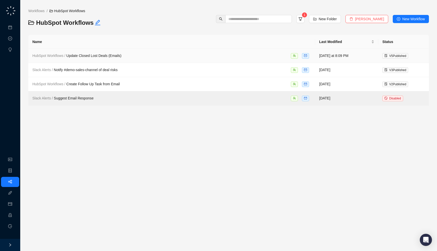
click at [85, 53] on div "HubSpot Workflows / Update Closed Lost Deals (Emails)" at bounding box center [76, 56] width 89 height 6
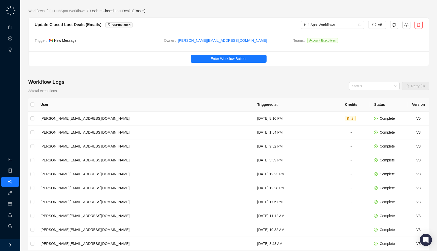
click at [99, 39] on span "New Message" at bounding box center [104, 41] width 111 height 6
drag, startPoint x: 146, startPoint y: 26, endPoint x: 146, endPoint y: 24, distance: 2.8
click at [146, 24] on div "Update Closed Lost Deals (Emails) V 5 Published" at bounding box center [168, 24] width 266 height 6
click at [253, 136] on td "[DATE] 1:54 PM" at bounding box center [292, 132] width 79 height 14
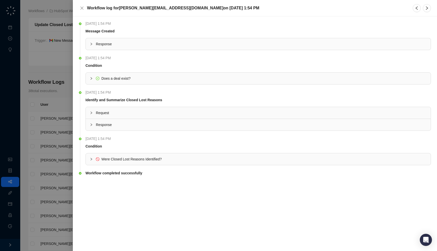
click at [144, 47] on span "Response" at bounding box center [261, 44] width 331 height 6
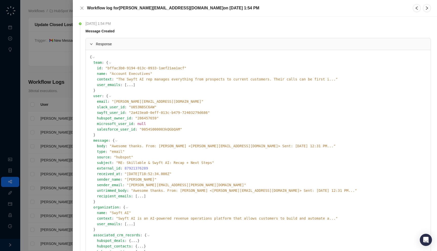
click at [121, 156] on span "" hubspot "" at bounding box center [123, 157] width 19 height 4
click at [116, 157] on span "" hubspot "" at bounding box center [123, 157] width 19 height 4
drag, startPoint x: 136, startPoint y: 154, endPoint x: 131, endPoint y: 151, distance: 5.1
click at [131, 151] on div "type : " email "" at bounding box center [262, 152] width 330 height 6
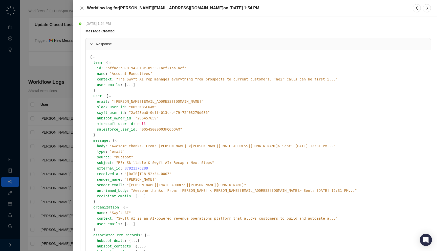
drag, startPoint x: 119, startPoint y: 32, endPoint x: 140, endPoint y: 31, distance: 20.5
click at [140, 31] on div "Message Created" at bounding box center [256, 31] width 345 height 6
click at [136, 46] on span "Response" at bounding box center [261, 44] width 331 height 6
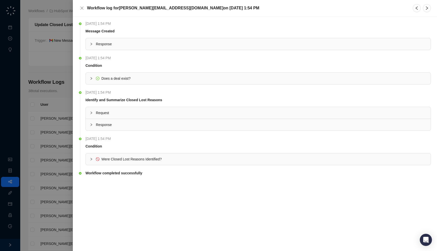
click at [28, 93] on div at bounding box center [218, 125] width 437 height 251
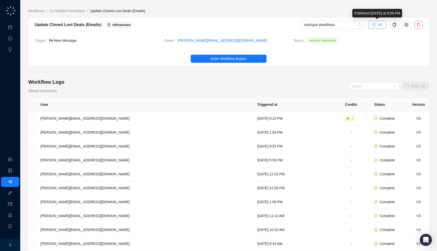
click at [382, 21] on button "V5" at bounding box center [377, 25] width 18 height 8
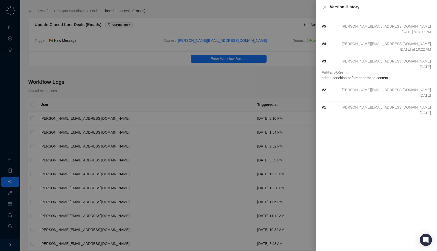
click at [402, 51] on span "[DATE] at 10:22 AM" at bounding box center [415, 50] width 31 height 6
click at [406, 55] on li "V 4 jake@swyftai.com Last Friday at 10:22 AM" at bounding box center [376, 46] width 109 height 17
click at [397, 71] on span "Publish Notes:" at bounding box center [376, 73] width 109 height 6
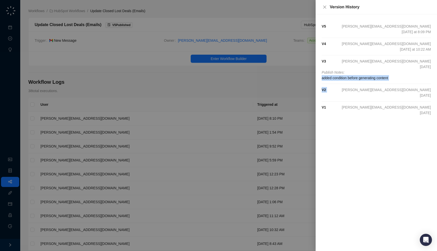
drag, startPoint x: 397, startPoint y: 75, endPoint x: 398, endPoint y: 83, distance: 8.2
click at [399, 85] on ul "V 5 neil@swyftai.com Today at 8:09 PM V 4 jake@swyftai.com Last Friday at 10:22…" at bounding box center [376, 69] width 109 height 98
click at [398, 83] on li "V 3 jake@swyftai.com 03/26/2025 Publish Notes: added condition before generatin…" at bounding box center [376, 69] width 109 height 29
drag, startPoint x: 399, startPoint y: 81, endPoint x: 403, endPoint y: 76, distance: 6.7
click at [403, 76] on li "V 3 jake@swyftai.com 03/26/2025 Publish Notes: added condition before generatin…" at bounding box center [376, 69] width 109 height 29
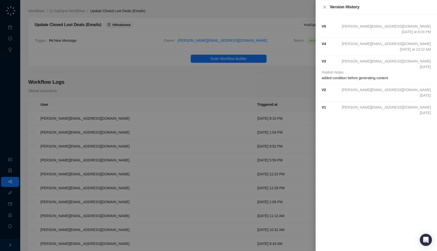
click at [392, 52] on div "V 4 jake@swyftai.com Last Friday at 10:22 AM" at bounding box center [376, 46] width 109 height 11
click at [400, 51] on span "[DATE] at 10:22 AM" at bounding box center [415, 50] width 31 height 6
drag, startPoint x: 393, startPoint y: 55, endPoint x: 391, endPoint y: 58, distance: 3.9
click at [391, 58] on ul "V 5 neil@swyftai.com Today at 8:09 PM V 4 jake@swyftai.com Last Friday at 10:22…" at bounding box center [376, 69] width 109 height 98
click at [345, 47] on div "V 4 jake@swyftai.com Last Friday at 10:22 AM" at bounding box center [376, 46] width 109 height 11
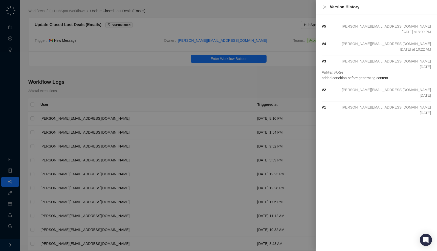
drag, startPoint x: 336, startPoint y: 45, endPoint x: 335, endPoint y: 48, distance: 2.6
click at [335, 48] on div "V 4 jake@swyftai.com Last Friday at 10:22 AM" at bounding box center [376, 46] width 109 height 11
drag, startPoint x: 400, startPoint y: 80, endPoint x: 396, endPoint y: 75, distance: 6.1
click at [396, 75] on span "added condition before generating content" at bounding box center [376, 78] width 109 height 6
click at [270, 98] on div at bounding box center [218, 125] width 437 height 251
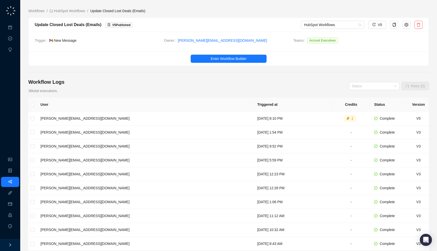
drag, startPoint x: 121, startPoint y: 42, endPoint x: 119, endPoint y: 40, distance: 3.0
click at [119, 40] on span "New Message" at bounding box center [104, 41] width 111 height 6
drag, startPoint x: 145, startPoint y: 29, endPoint x: 145, endPoint y: 25, distance: 3.3
click at [145, 25] on div "Update Closed Lost Deals (Emails) V 5 Published HubSpot Workflows V5" at bounding box center [229, 25] width 400 height 14
click at [253, 117] on td "Tuesday, 09/09/25, 8:10 PM" at bounding box center [292, 118] width 79 height 14
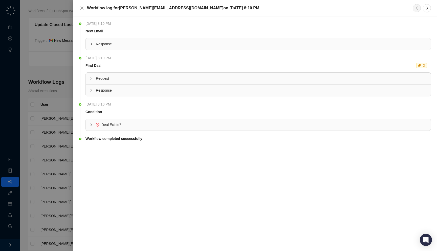
click at [118, 123] on span "Deal Exists?" at bounding box center [111, 125] width 20 height 4
click at [121, 78] on span "Request" at bounding box center [261, 79] width 331 height 6
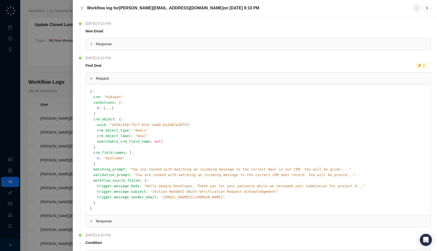
click at [126, 51] on li "Tuesday, 09/09/25, 8:10 PM New Email Response" at bounding box center [255, 40] width 352 height 34
click at [126, 45] on span "Response" at bounding box center [261, 44] width 331 height 6
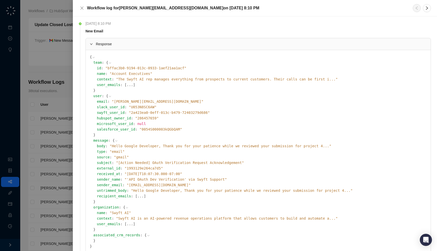
click at [156, 145] on span "" Hello Google Developer, Thank you for your patience while we reviewed your su…" at bounding box center [221, 146] width 222 height 4
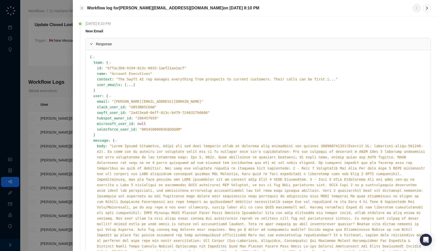
click at [156, 145] on span "" "" at bounding box center [261, 215] width 328 height 143
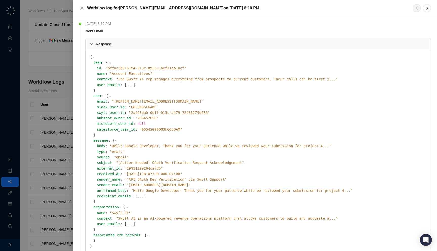
click at [125, 45] on span "Response" at bounding box center [261, 44] width 331 height 6
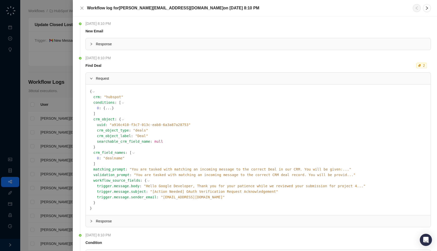
click at [54, 79] on div at bounding box center [218, 125] width 437 height 251
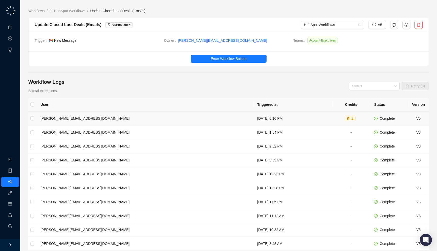
click at [253, 115] on td "Tuesday, 09/09/25, 8:10 PM" at bounding box center [292, 118] width 79 height 14
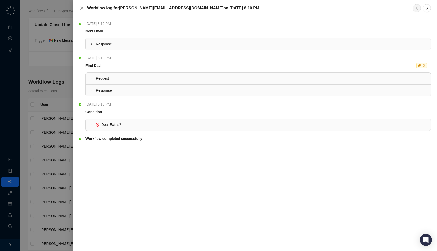
click at [175, 46] on span "Response" at bounding box center [261, 44] width 331 height 6
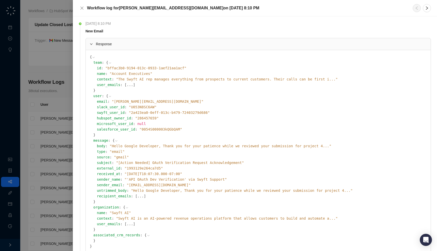
click at [137, 196] on button "..." at bounding box center [140, 196] width 6 height 6
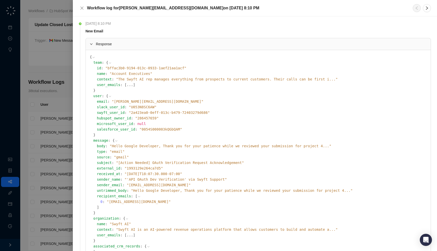
click at [138, 196] on icon at bounding box center [139, 196] width 2 height 1
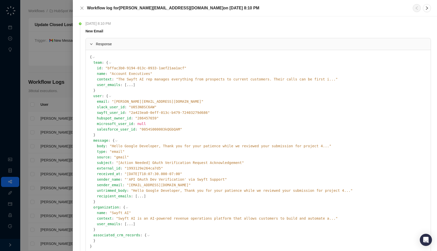
click at [52, 168] on div at bounding box center [218, 125] width 437 height 251
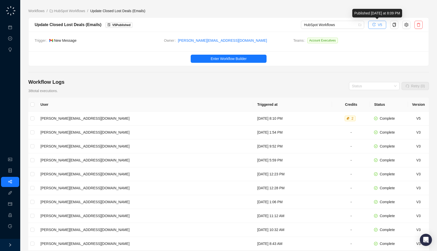
click at [377, 25] on button "V5" at bounding box center [377, 25] width 18 height 8
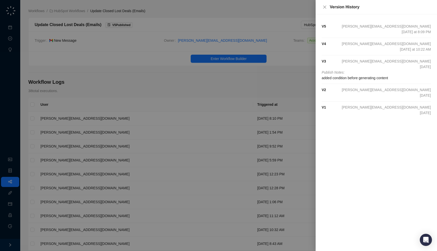
click at [323, 44] on strong "V 4" at bounding box center [324, 44] width 4 height 4
click at [335, 48] on div "V 4 jake@swyftai.com Last Friday at 10:22 AM" at bounding box center [376, 46] width 109 height 11
click at [333, 46] on div "V 4 jake@swyftai.com Last Friday at 10:22 AM" at bounding box center [376, 46] width 109 height 11
drag, startPoint x: 396, startPoint y: 51, endPoint x: 394, endPoint y: 54, distance: 2.6
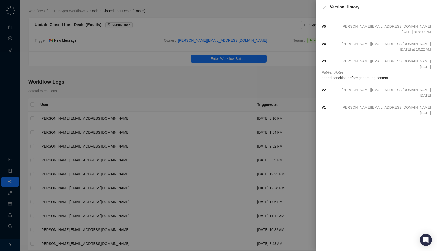
click at [394, 54] on li "V 4 jake@swyftai.com Last Friday at 10:22 AM" at bounding box center [376, 46] width 109 height 17
click at [390, 51] on li "V 4 jake@swyftai.com Last Friday at 10:22 AM" at bounding box center [376, 46] width 109 height 17
click at [391, 57] on li "V 3 jake@swyftai.com 03/26/2025 Publish Notes: added condition before generatin…" at bounding box center [376, 69] width 109 height 29
drag, startPoint x: 394, startPoint y: 80, endPoint x: 402, endPoint y: 80, distance: 7.3
click at [402, 80] on span "added condition before generating content" at bounding box center [376, 78] width 109 height 6
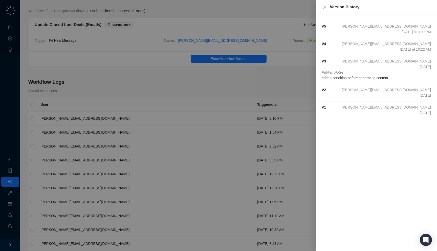
click at [240, 107] on div at bounding box center [218, 125] width 437 height 251
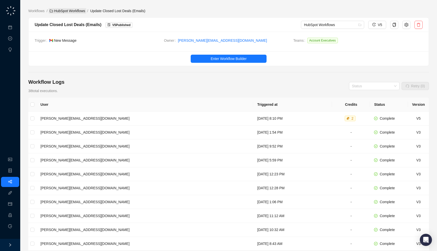
click at [68, 11] on link "HubSpot Workflows" at bounding box center [68, 11] width 38 height 6
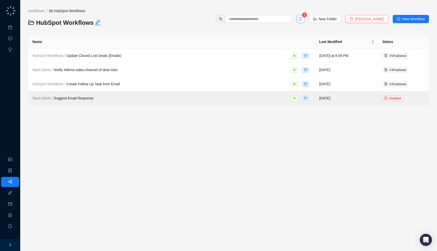
click at [302, 20] on icon "filter" at bounding box center [300, 19] width 4 height 4
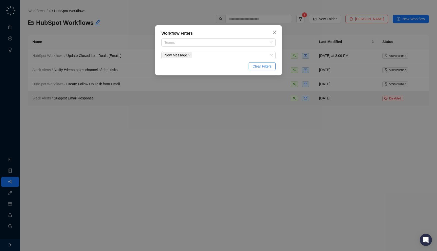
click at [259, 66] on span "Clear Filters" at bounding box center [262, 66] width 19 height 6
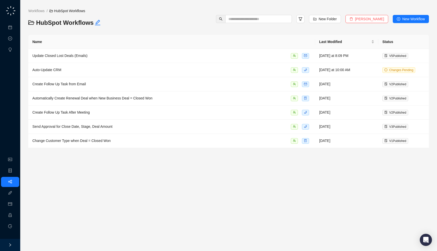
click at [306, 24] on div "Workflows / HubSpot Workflows HubSpot Workflows New Folder Delete Folder New Wo…" at bounding box center [228, 19] width 400 height 22
click at [302, 20] on icon "filter" at bounding box center [300, 19] width 4 height 4
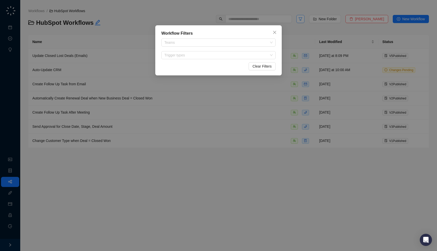
click at [306, 20] on div "Workflow Filters Teams Trigger types Clear Filters" at bounding box center [218, 125] width 437 height 251
